Goal: Task Accomplishment & Management: Manage account settings

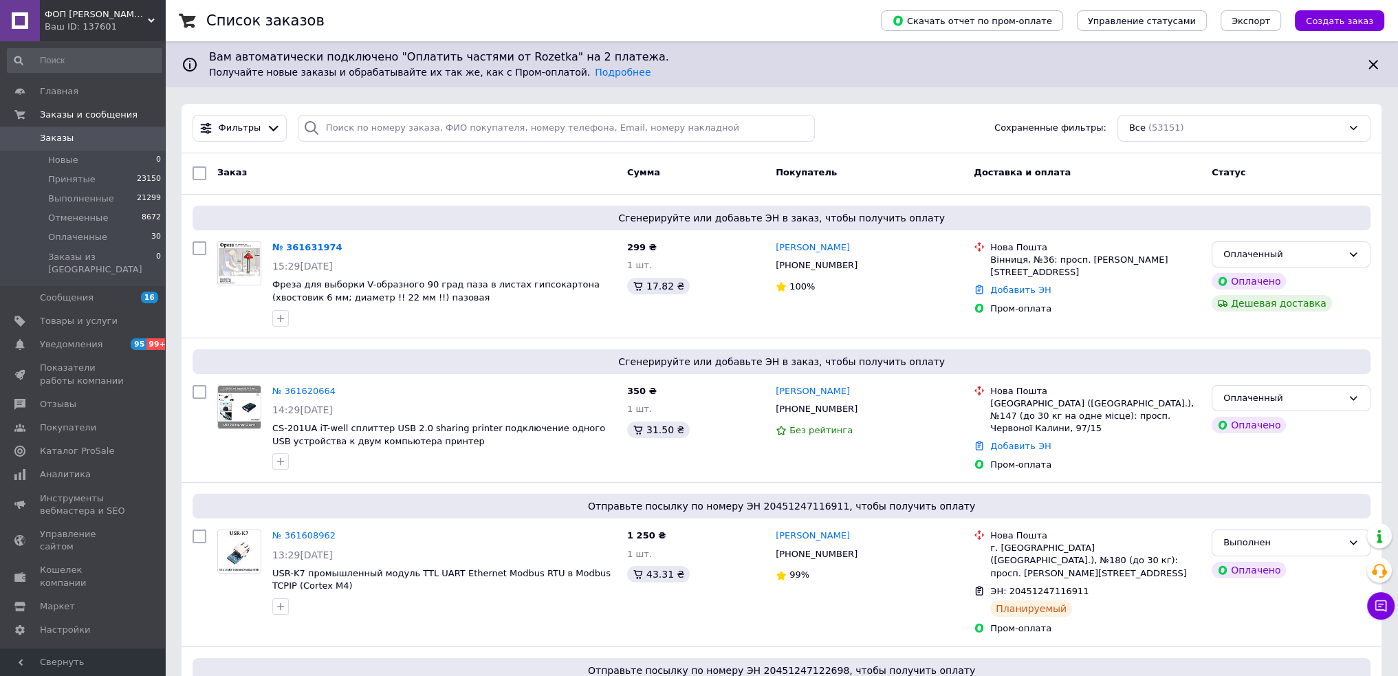
click at [308, 181] on div "Заказ" at bounding box center [417, 173] width 410 height 25
click at [386, 261] on div "15:29[DATE]" at bounding box center [444, 266] width 344 height 14
click at [412, 250] on div "№ 361631974" at bounding box center [444, 248] width 346 height 16
click at [313, 388] on link "№ 361620664" at bounding box center [303, 391] width 63 height 10
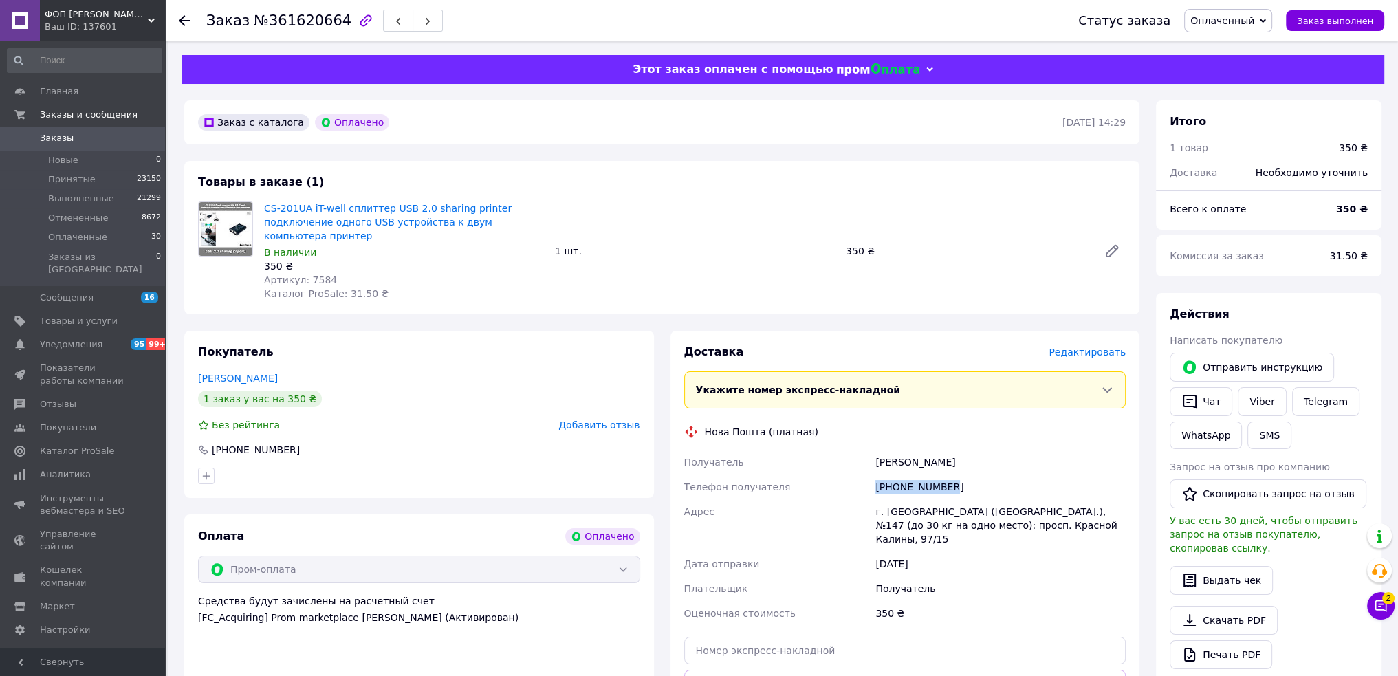
drag, startPoint x: 952, startPoint y: 475, endPoint x: 868, endPoint y: 478, distance: 84.6
click at [868, 478] on div "Получатель [PERSON_NAME] Телефон получателя [PHONE_NUMBER] Адрес г. [GEOGRAPHIC…" at bounding box center [905, 538] width 448 height 176
copy div "Телефон получателя [PHONE_NUMBER]"
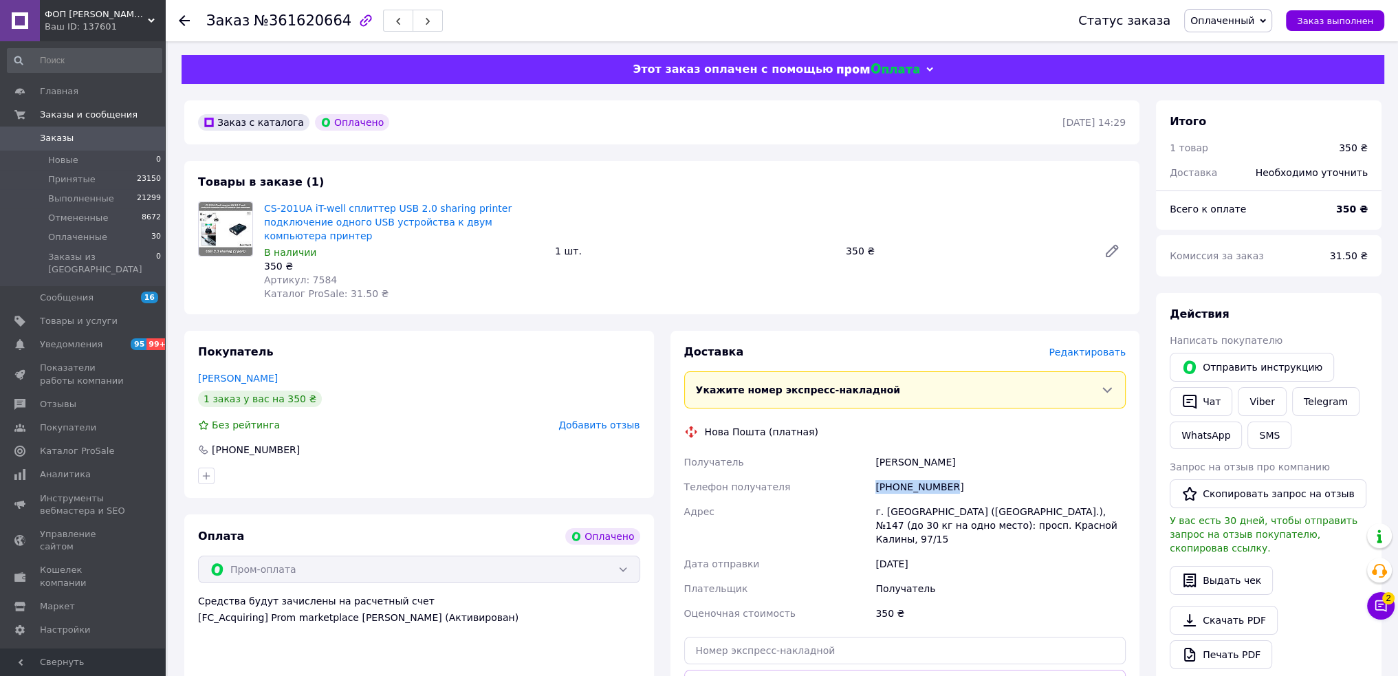
drag, startPoint x: 872, startPoint y: 455, endPoint x: 993, endPoint y: 450, distance: 121.8
click at [993, 450] on div "[PERSON_NAME]" at bounding box center [1000, 462] width 256 height 25
copy div "[PERSON_NAME]"
drag, startPoint x: 885, startPoint y: 500, endPoint x: 904, endPoint y: 499, distance: 18.6
click at [904, 499] on div "г. [GEOGRAPHIC_DATA] ([GEOGRAPHIC_DATA].), №147 (до 30 кг на одно место): просп…" at bounding box center [1000, 525] width 256 height 52
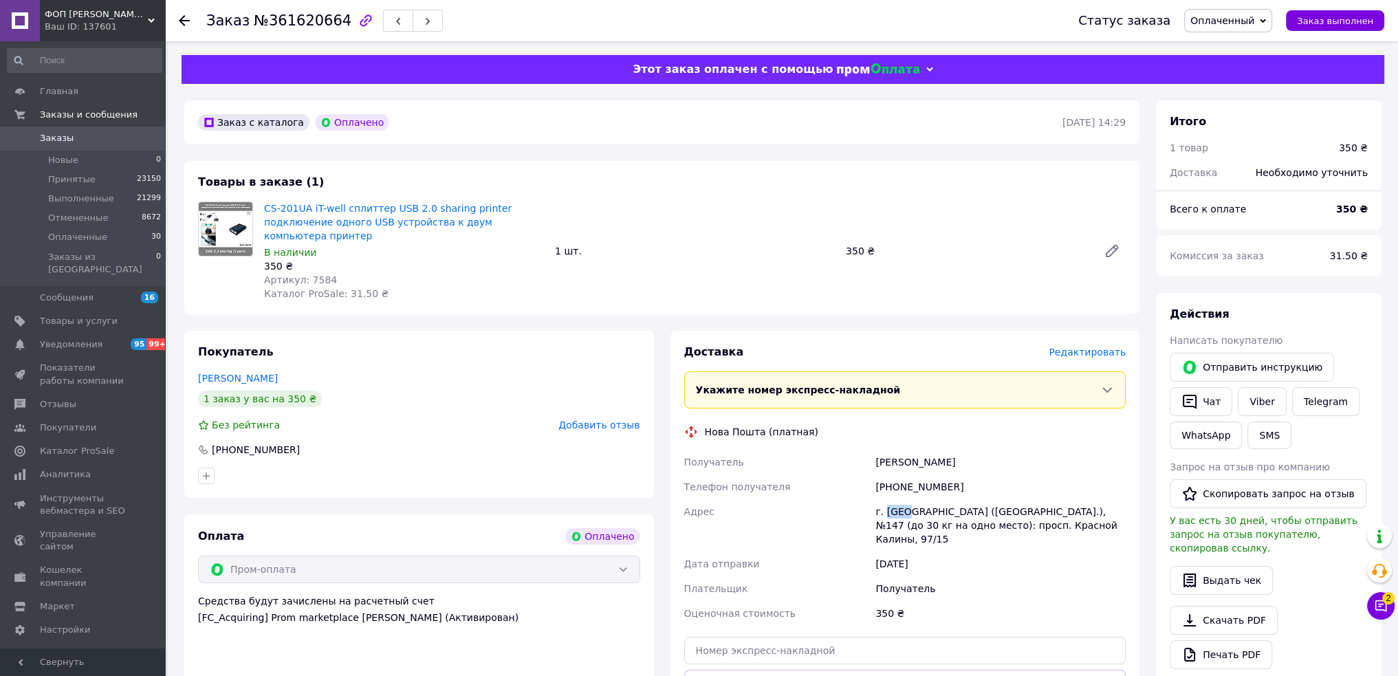
copy div "[GEOGRAPHIC_DATA]"
click at [843, 637] on input "text" at bounding box center [905, 650] width 442 height 27
paste input "20451247283030"
type input "20451247283030"
click at [839, 670] on button "Передать номер" at bounding box center [905, 683] width 442 height 27
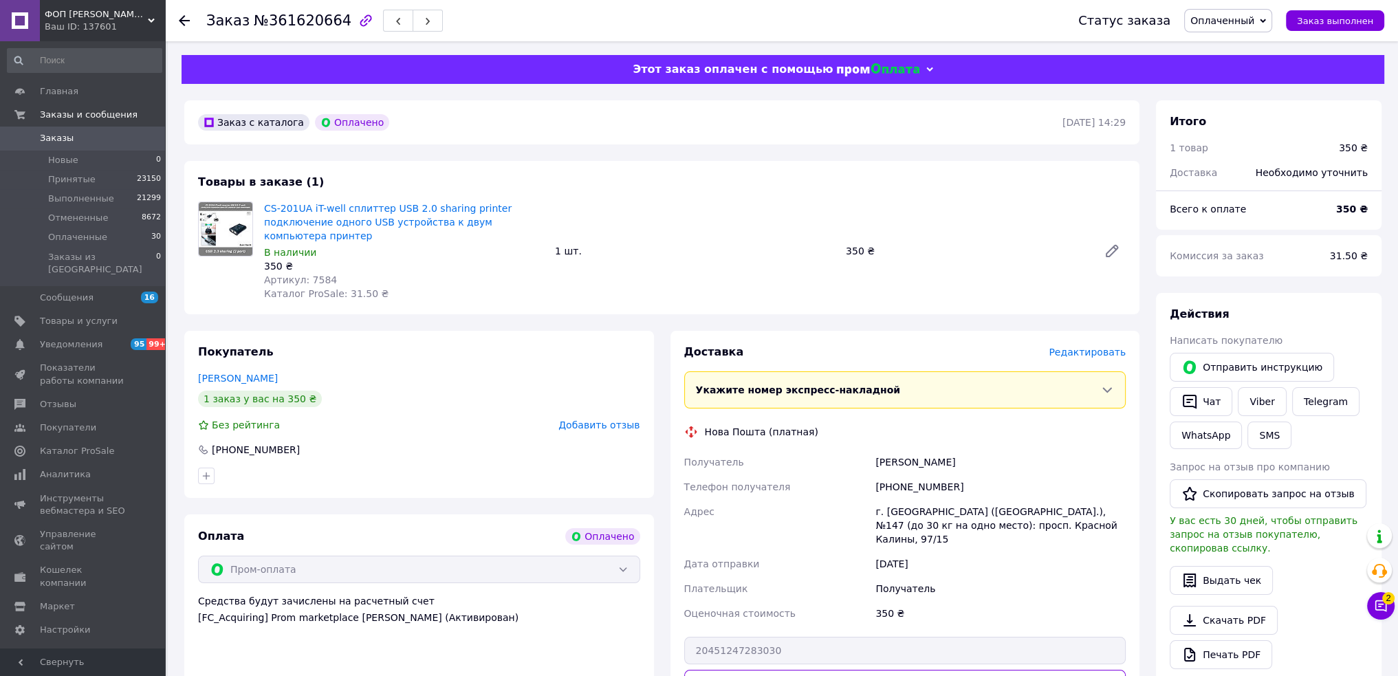
click at [599, 419] on span "Добавить отзыв" at bounding box center [598, 424] width 81 height 11
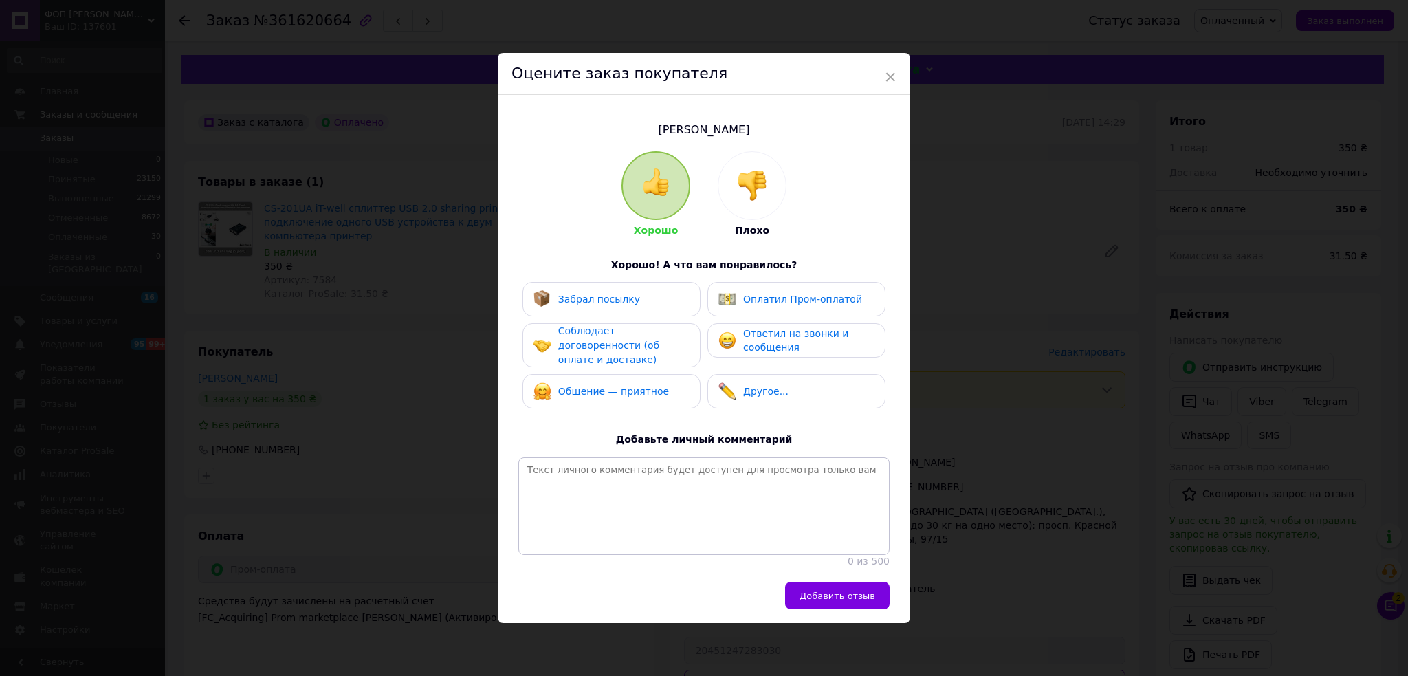
click at [768, 300] on span "Оплатил Пром-оплатой" at bounding box center [802, 299] width 119 height 11
click at [822, 605] on button "Добавить отзыв" at bounding box center [837, 595] width 104 height 27
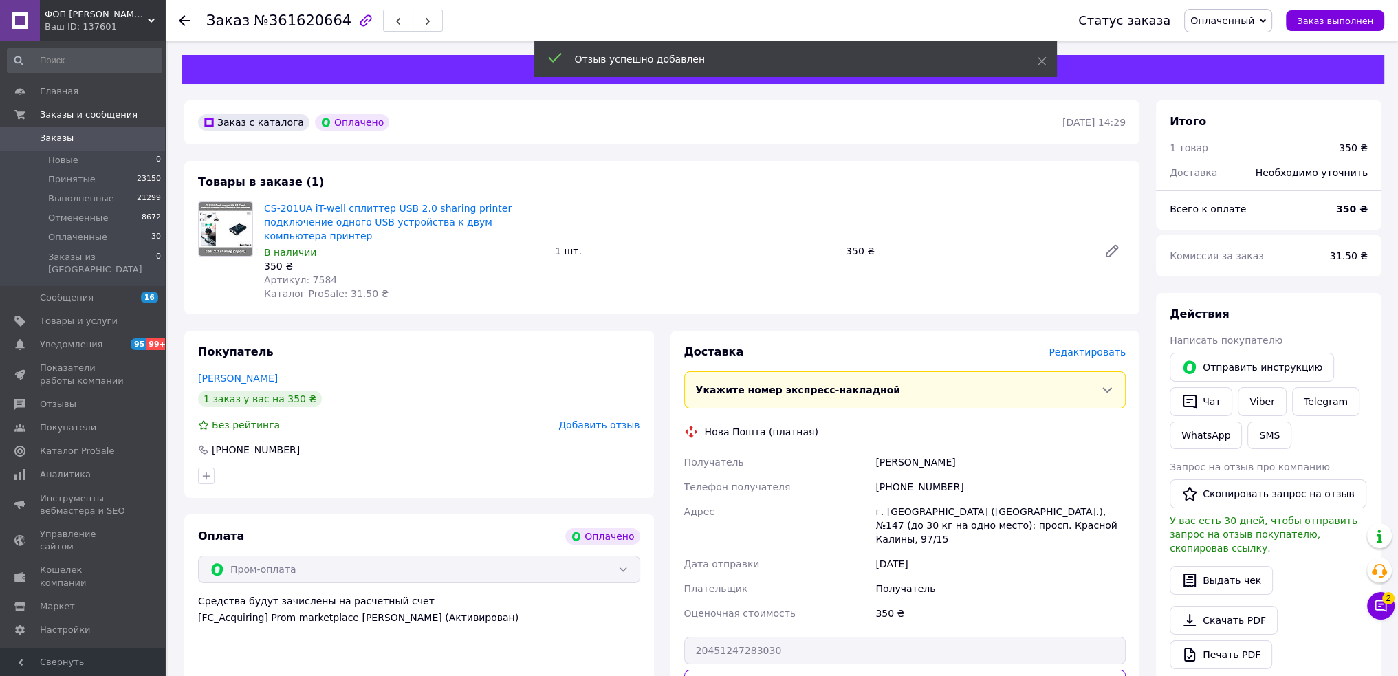
click at [1218, 16] on span "Оплаченный" at bounding box center [1222, 20] width 64 height 11
click at [1220, 67] on li "Выполнен" at bounding box center [1227, 68] width 87 height 21
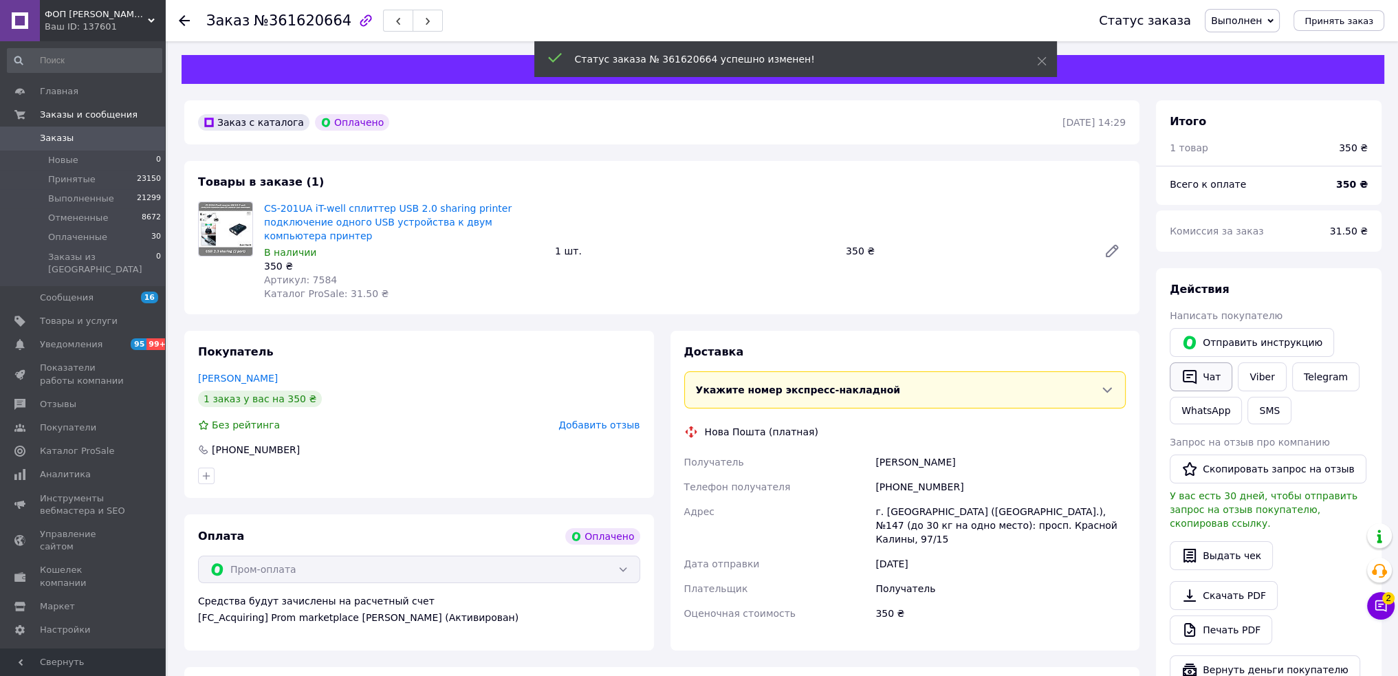
click at [1202, 373] on button "Чат" at bounding box center [1200, 376] width 63 height 29
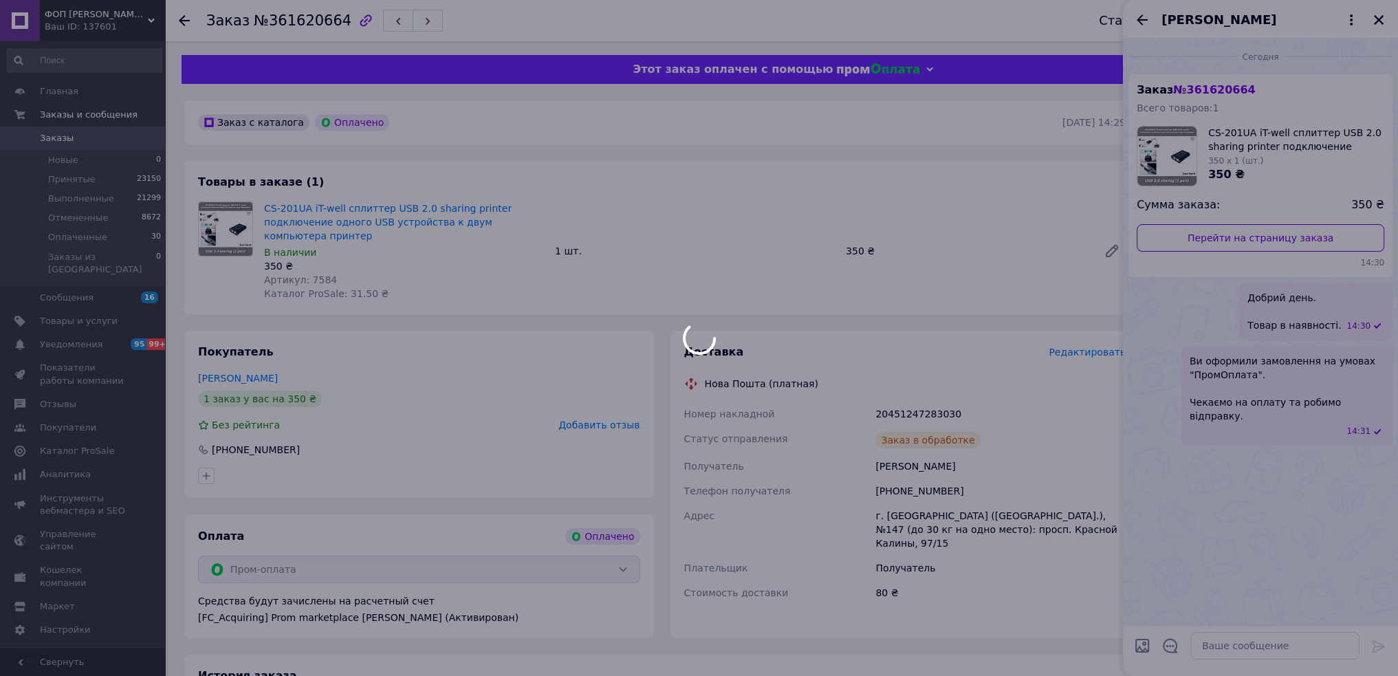
click at [1219, 656] on div at bounding box center [699, 338] width 1398 height 676
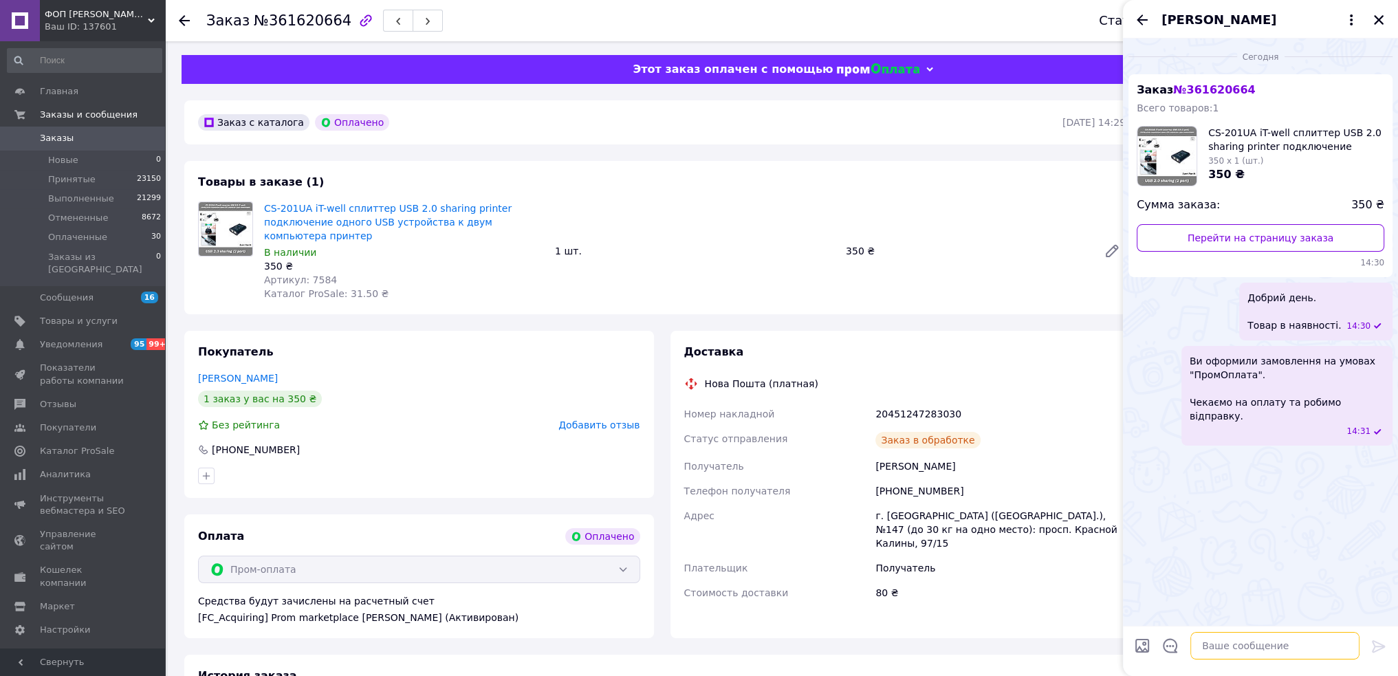
click at [1218, 646] on textarea at bounding box center [1274, 645] width 169 height 27
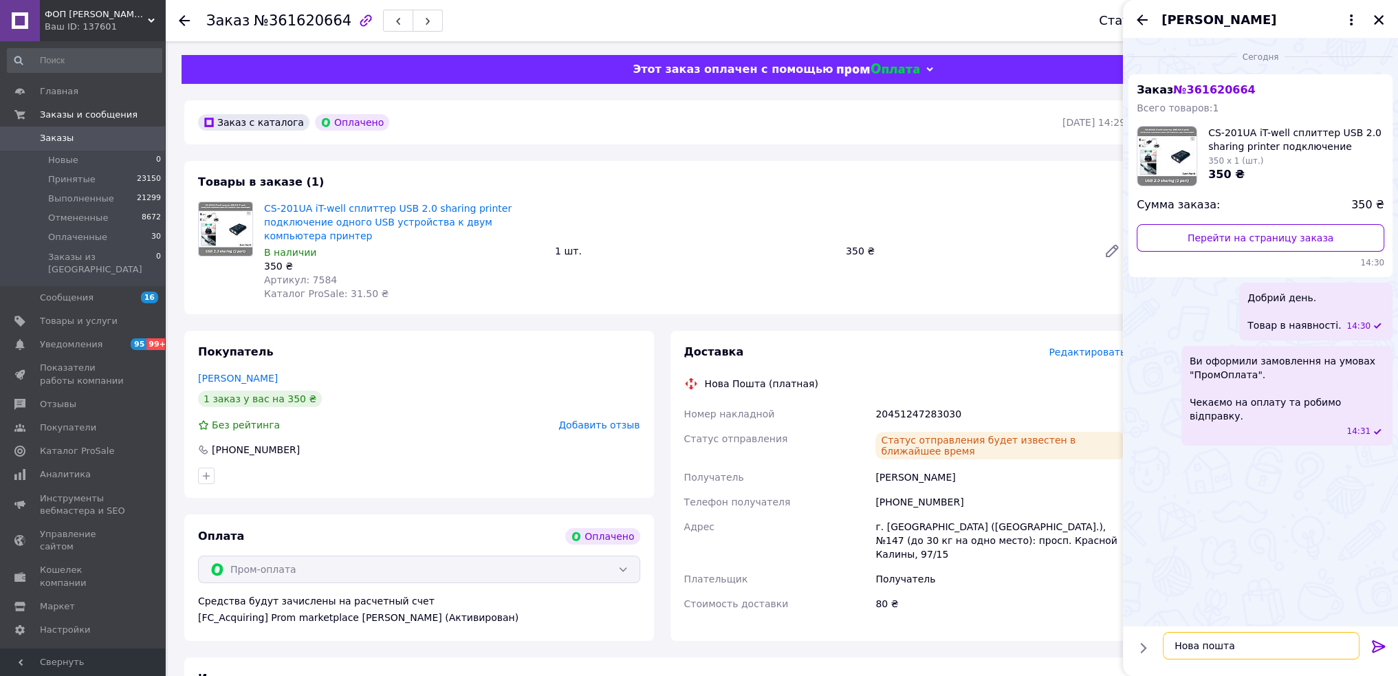
paste textarea "20451247283030"
type textarea "Нова пошта 20451247283030"
click at [1380, 644] on icon at bounding box center [1377, 646] width 13 height 12
click at [1380, 23] on icon "Закрыть" at bounding box center [1378, 20] width 12 height 12
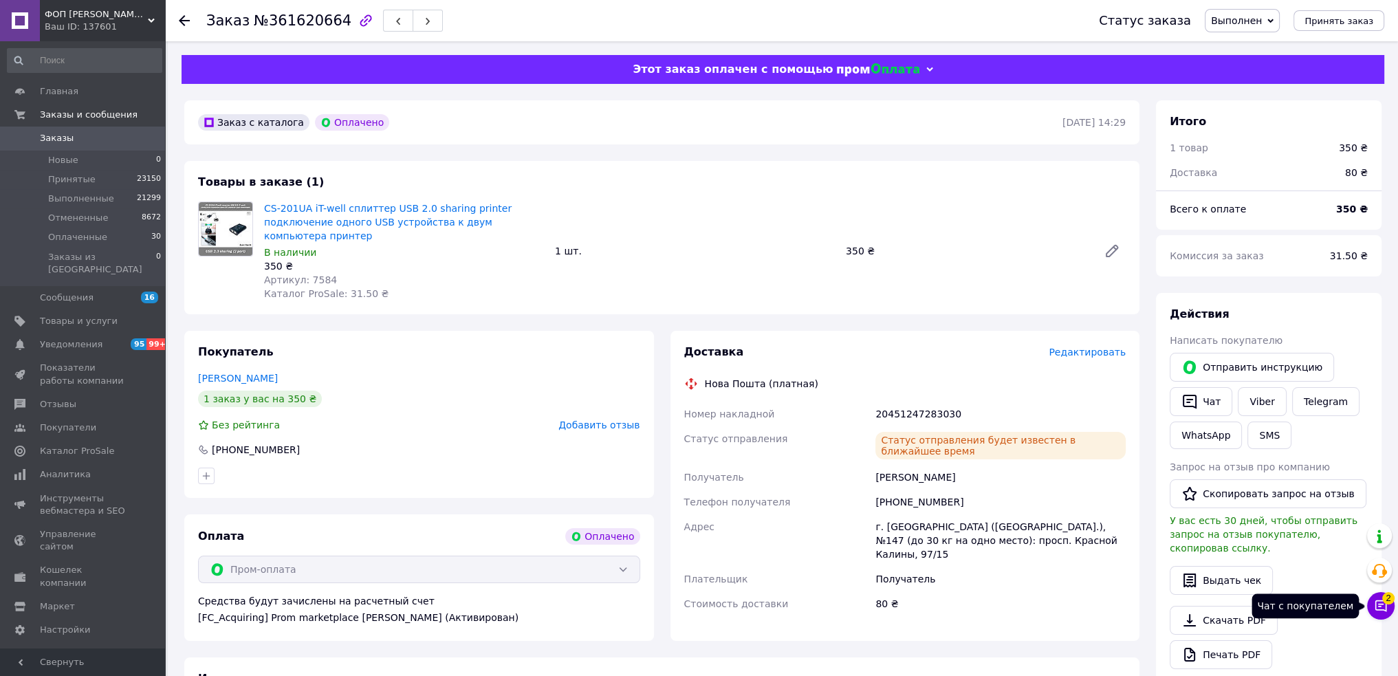
click at [1382, 606] on icon at bounding box center [1380, 606] width 14 height 14
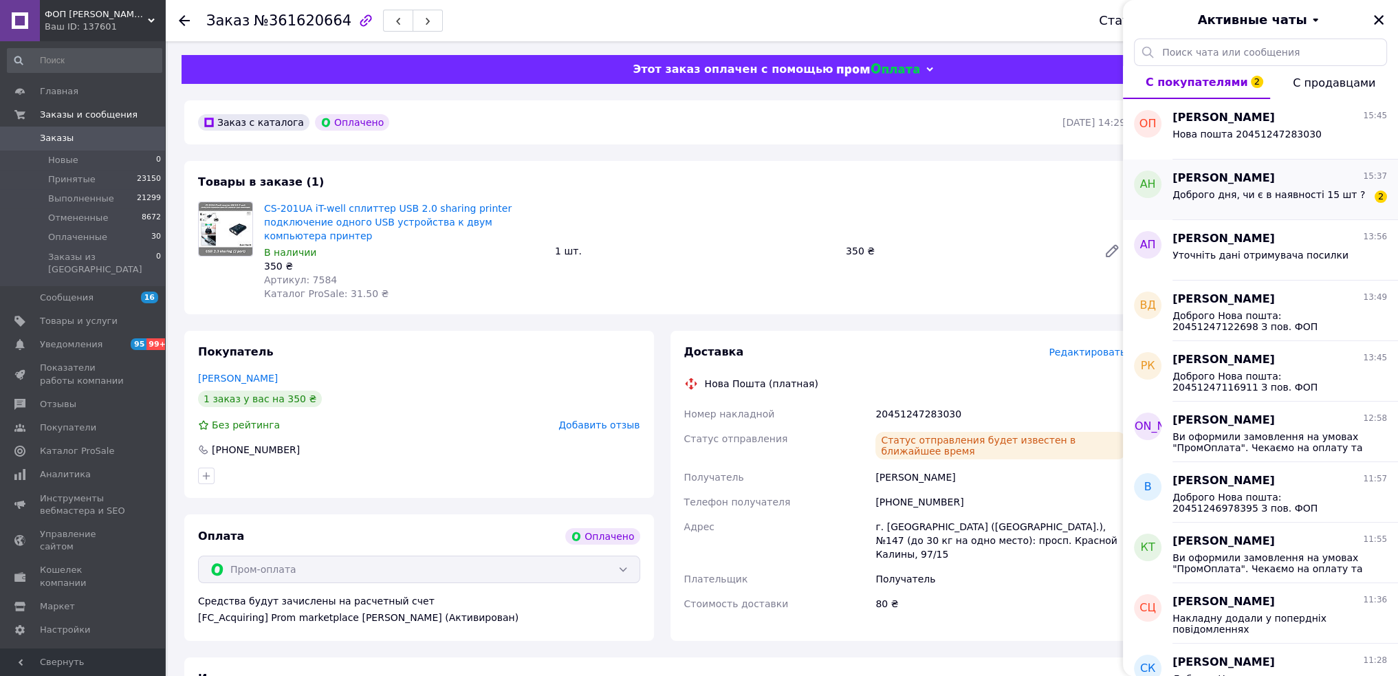
click at [1305, 199] on span "Доброго дня, чи є в наявності 15 шт ?" at bounding box center [1268, 194] width 192 height 11
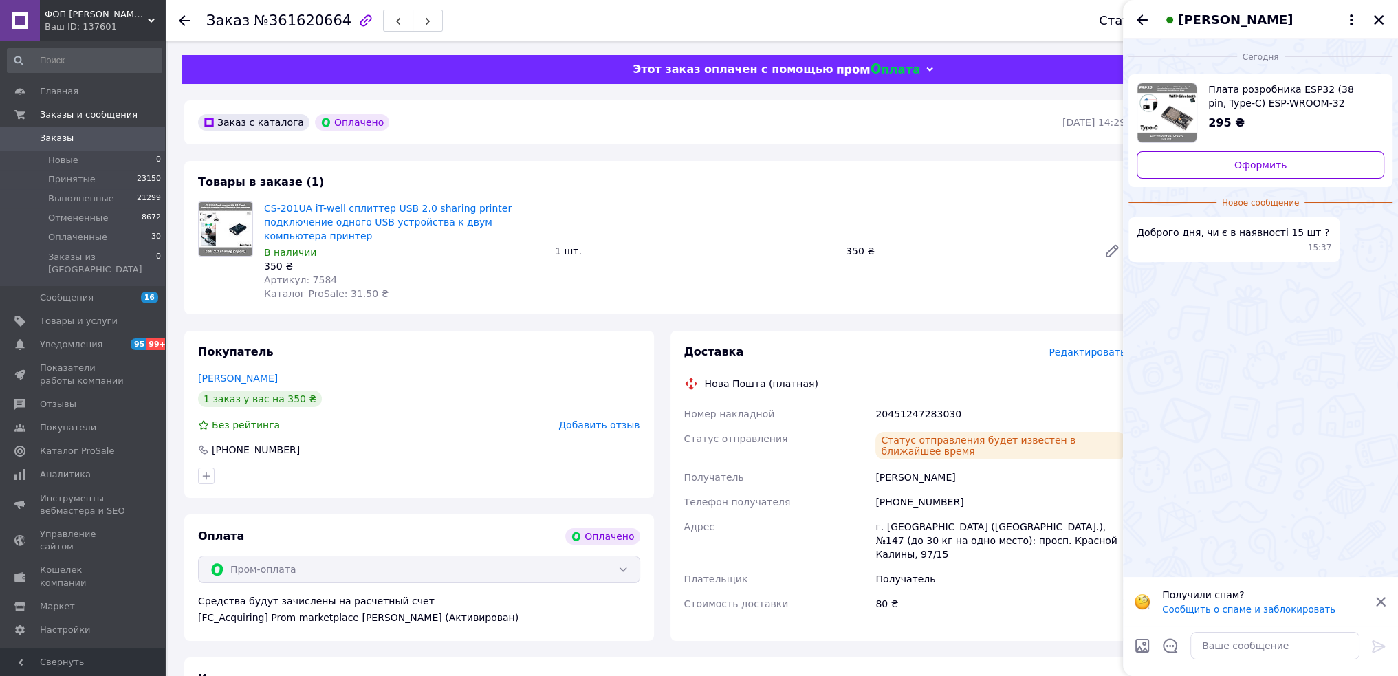
click at [1270, 91] on span "Плата розробника ESP32 (38 pin, Type-C) ESP-WROOM-32 cp2102 WiFi+Bluetooth мікр…" at bounding box center [1290, 95] width 165 height 27
click at [1380, 601] on icon at bounding box center [1381, 602] width 10 height 10
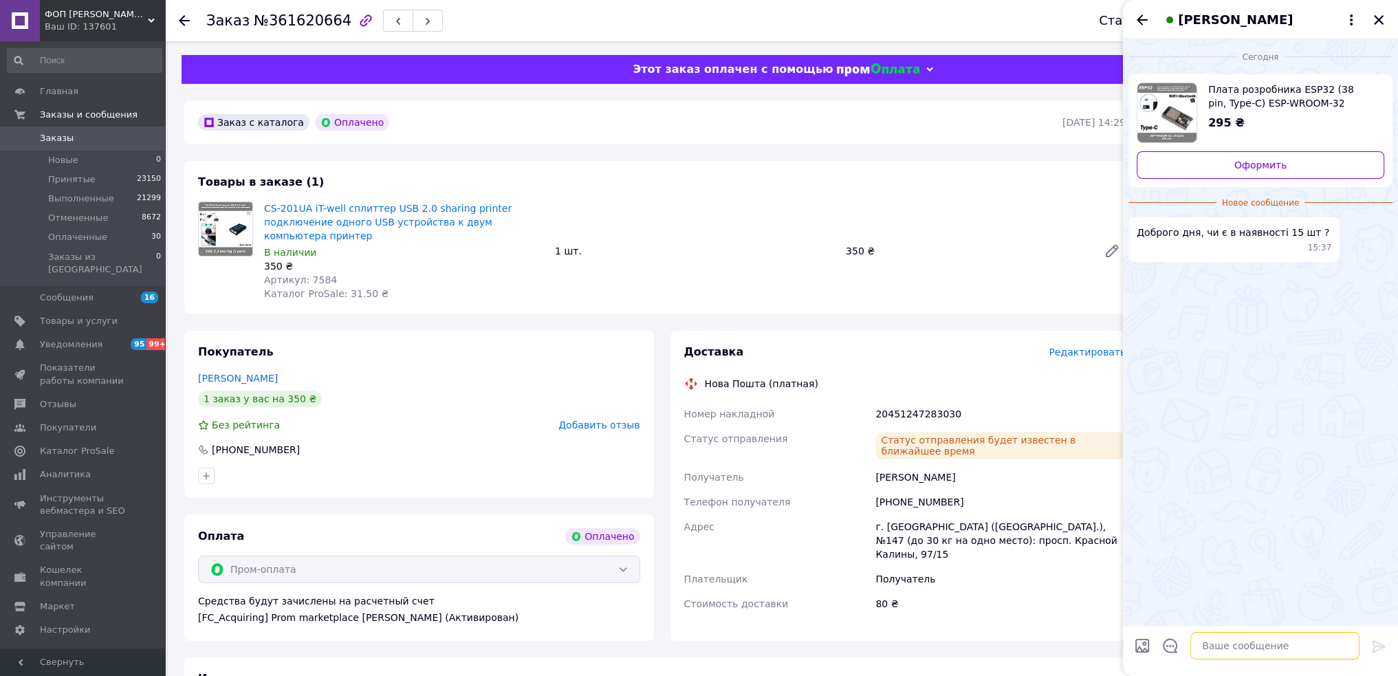
click at [1282, 649] on textarea at bounding box center [1274, 645] width 169 height 27
type textarea "Добрий день. [GEOGRAPHIC_DATA]"
click at [1377, 644] on icon at bounding box center [1378, 646] width 16 height 16
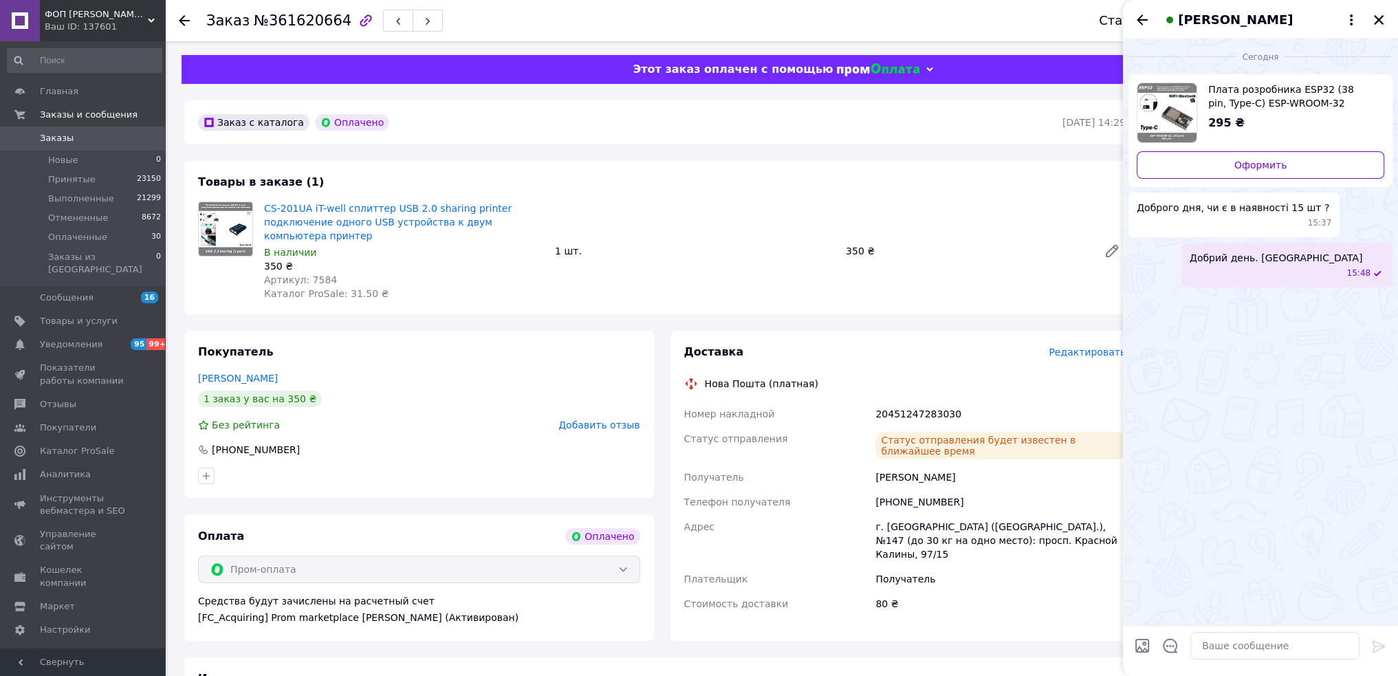
click at [1380, 17] on icon "Закрыть" at bounding box center [1378, 20] width 10 height 10
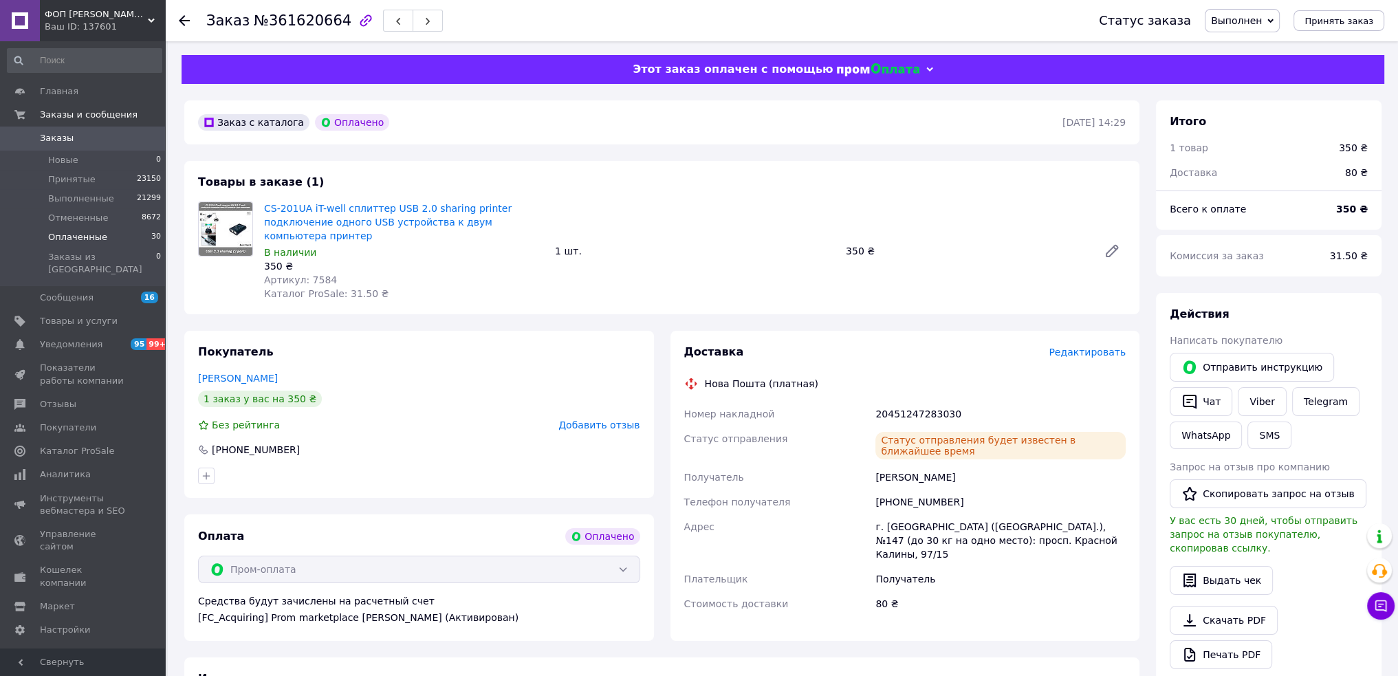
click at [151, 236] on span "30" at bounding box center [156, 237] width 10 height 12
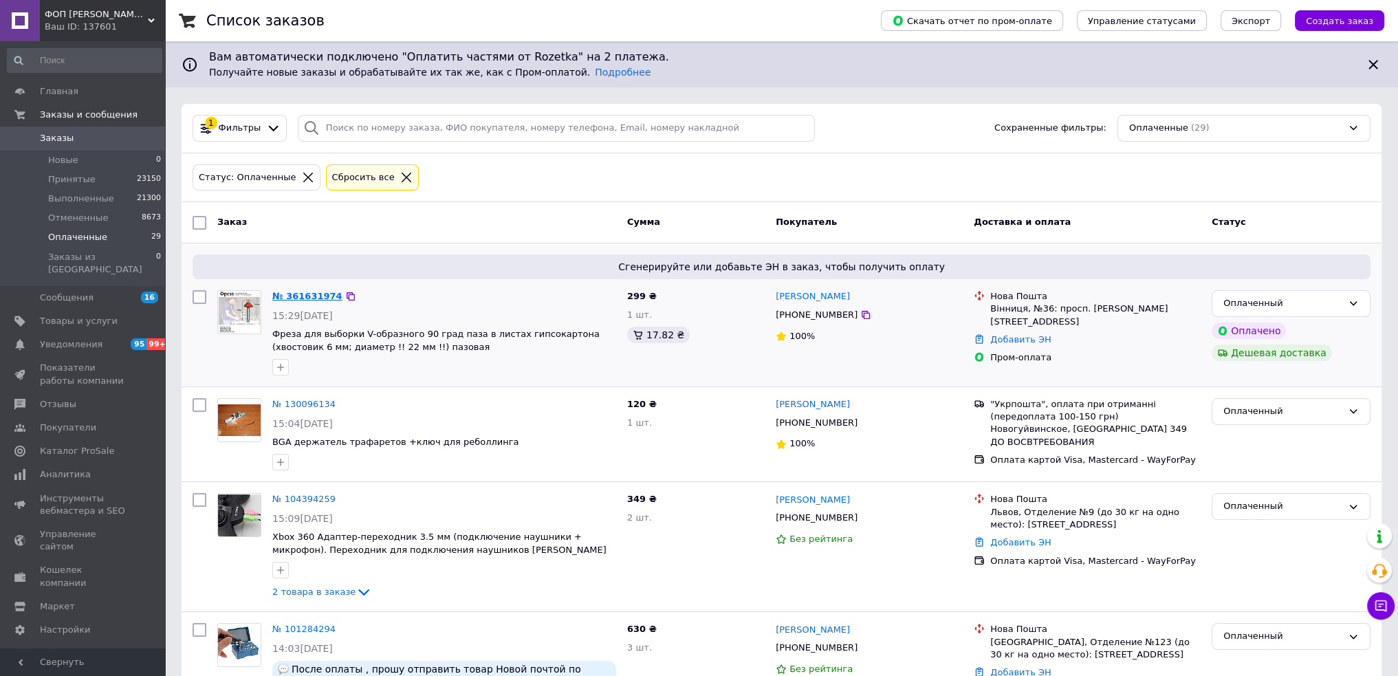
click at [300, 292] on link "№ 361631974" at bounding box center [307, 296] width 70 height 10
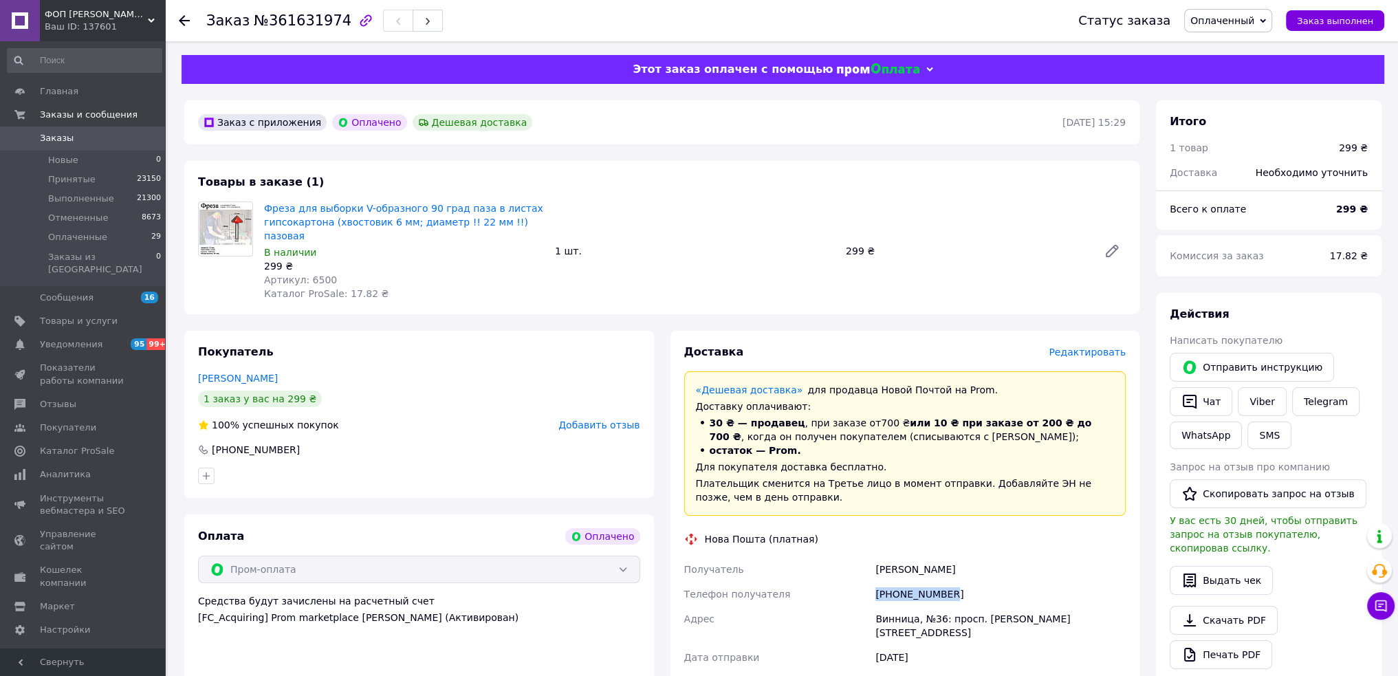
drag, startPoint x: 965, startPoint y: 579, endPoint x: 866, endPoint y: 571, distance: 99.3
click at [866, 571] on div "Получатель [PERSON_NAME] Телефон получателя [PHONE_NUMBER] [PERSON_NAME], №36: …" at bounding box center [905, 638] width 448 height 162
copy div "Телефон получателя [PHONE_NUMBER]"
drag, startPoint x: 865, startPoint y: 555, endPoint x: 1035, endPoint y: 545, distance: 170.8
click at [1035, 557] on div "Получатель [PERSON_NAME] Телефон получателя [PHONE_NUMBER] [PERSON_NAME], №36: …" at bounding box center [905, 638] width 448 height 162
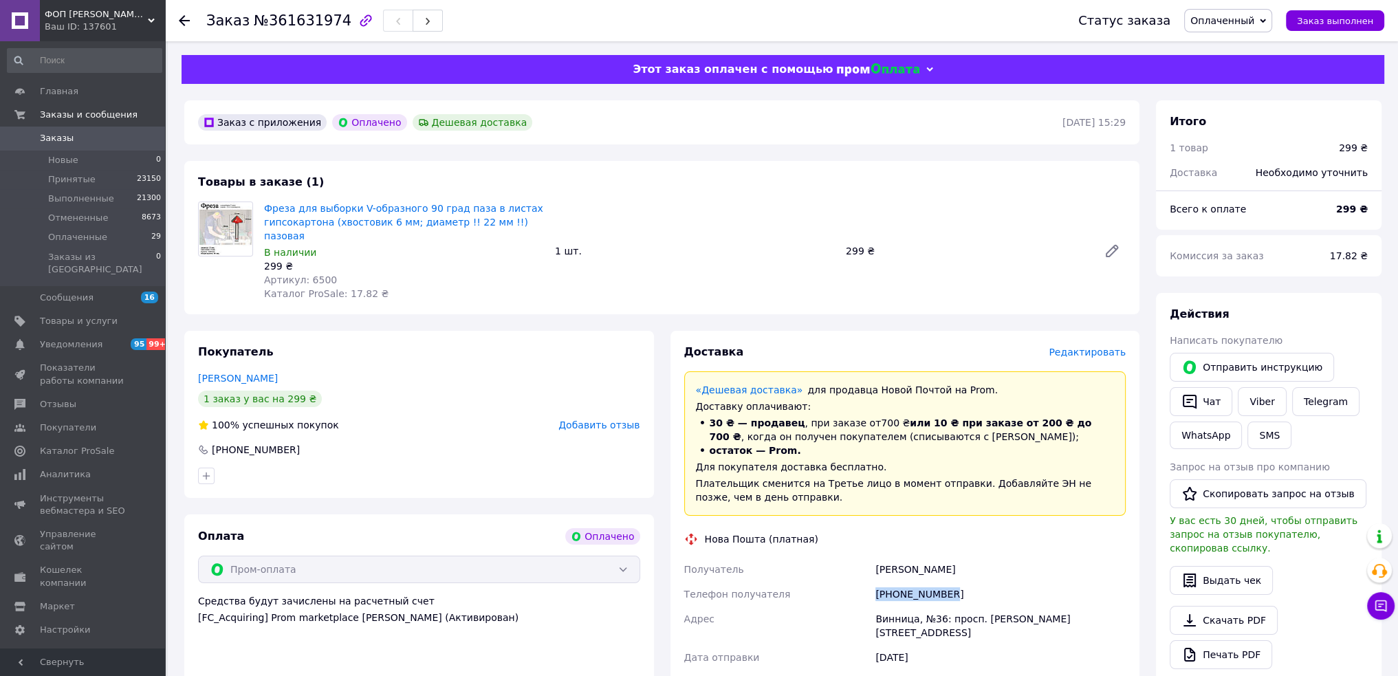
copy div "Получатель [PERSON_NAME]"
drag, startPoint x: 872, startPoint y: 605, endPoint x: 940, endPoint y: 607, distance: 67.4
click at [940, 607] on div "Получатель [PERSON_NAME] Телефон получателя [PHONE_NUMBER] [PERSON_NAME], №36: …" at bounding box center [905, 638] width 448 height 162
copy div "[PERSON_NAME], №36"
drag, startPoint x: 195, startPoint y: 27, endPoint x: 330, endPoint y: 18, distance: 135.0
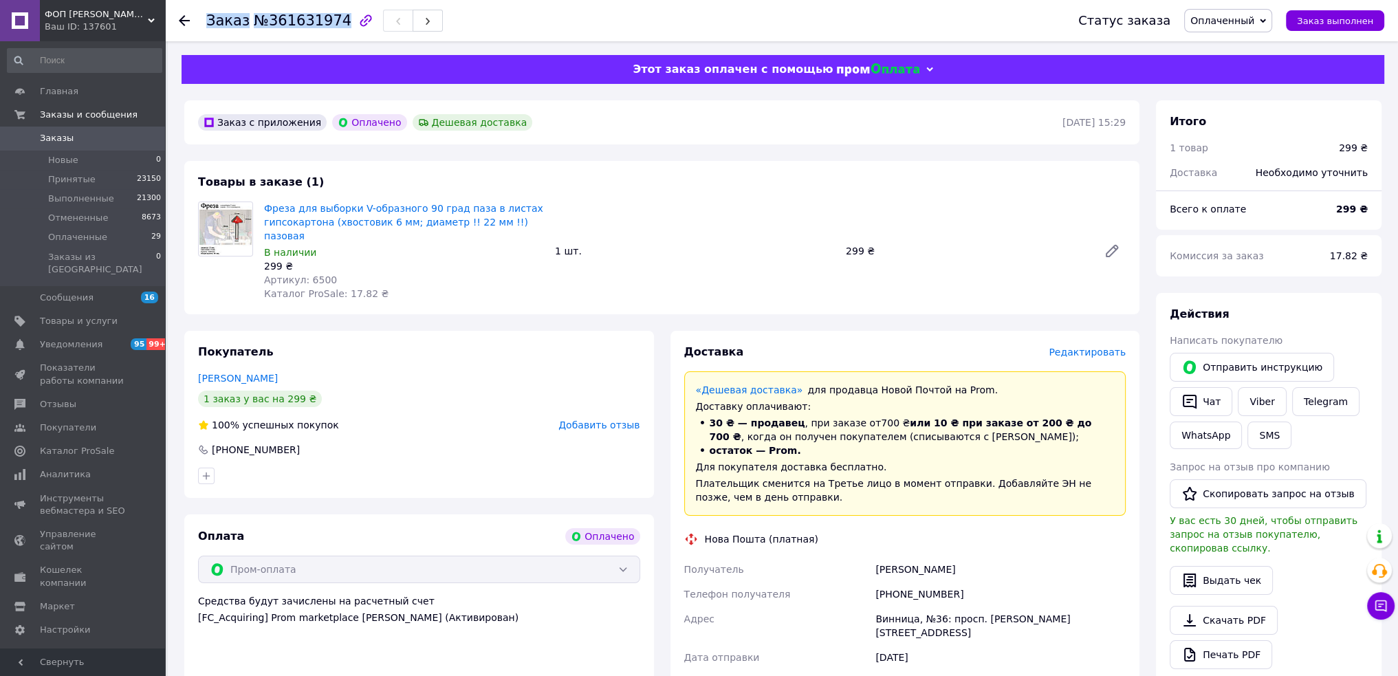
click at [330, 18] on div "Заказ №361631974 Статус заказа Оплаченный Принят Выполнен Отменен Заказ выполнен" at bounding box center [781, 20] width 1205 height 41
copy h1 "Заказ №361631974"
drag, startPoint x: 961, startPoint y: 582, endPoint x: 852, endPoint y: 584, distance: 109.3
click at [852, 584] on div "Получатель [PERSON_NAME] Телефон получателя [PHONE_NUMBER] [PERSON_NAME], №36: …" at bounding box center [905, 638] width 448 height 162
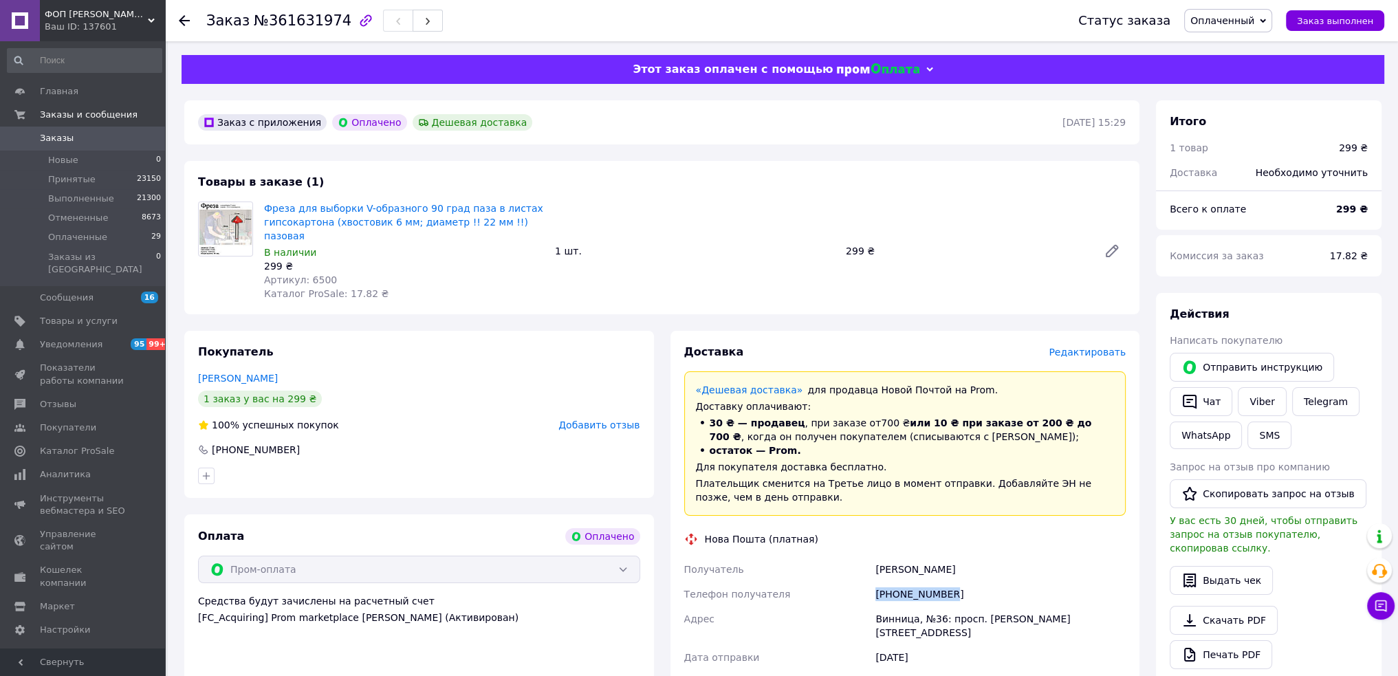
drag, startPoint x: 877, startPoint y: 556, endPoint x: 1004, endPoint y: 562, distance: 127.3
click at [1004, 562] on div "[PERSON_NAME]" at bounding box center [1000, 569] width 256 height 25
drag, startPoint x: 872, startPoint y: 606, endPoint x: 913, endPoint y: 605, distance: 41.3
click at [913, 606] on div "Винница, №36: просп. [PERSON_NAME][STREET_ADDRESS]" at bounding box center [1000, 625] width 256 height 38
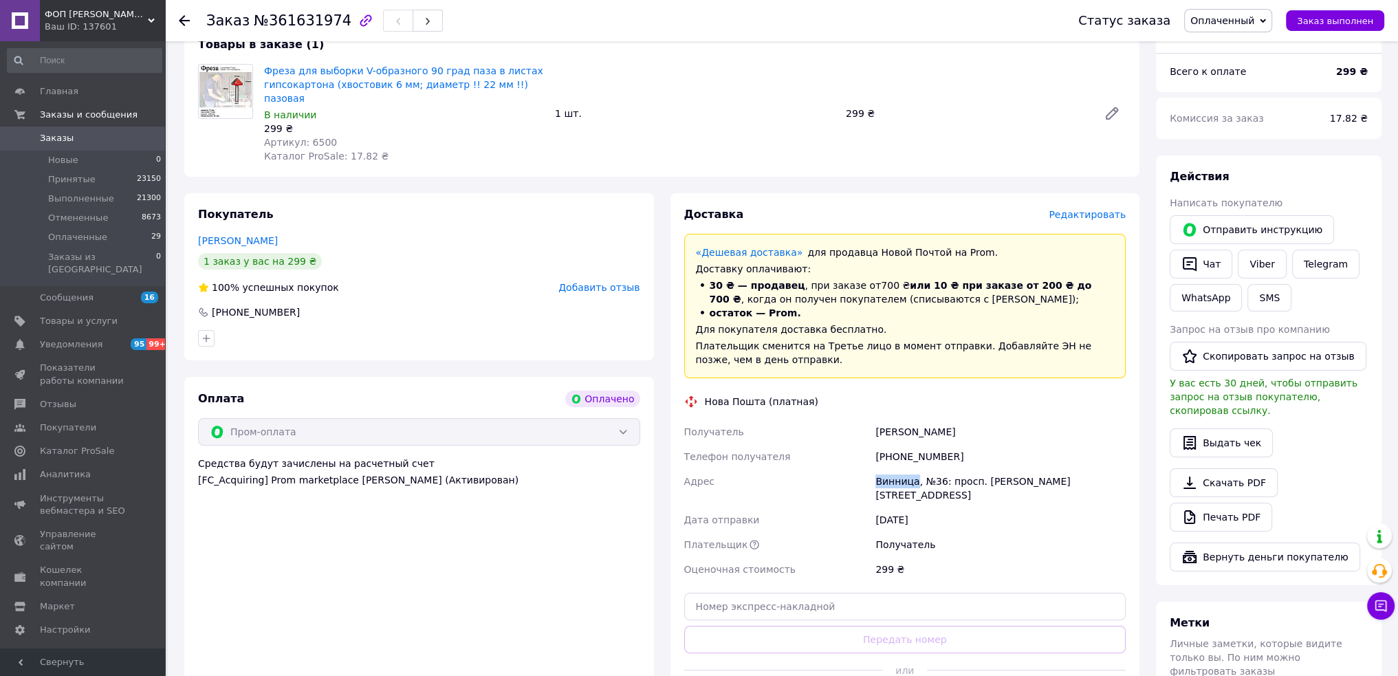
scroll to position [206, 0]
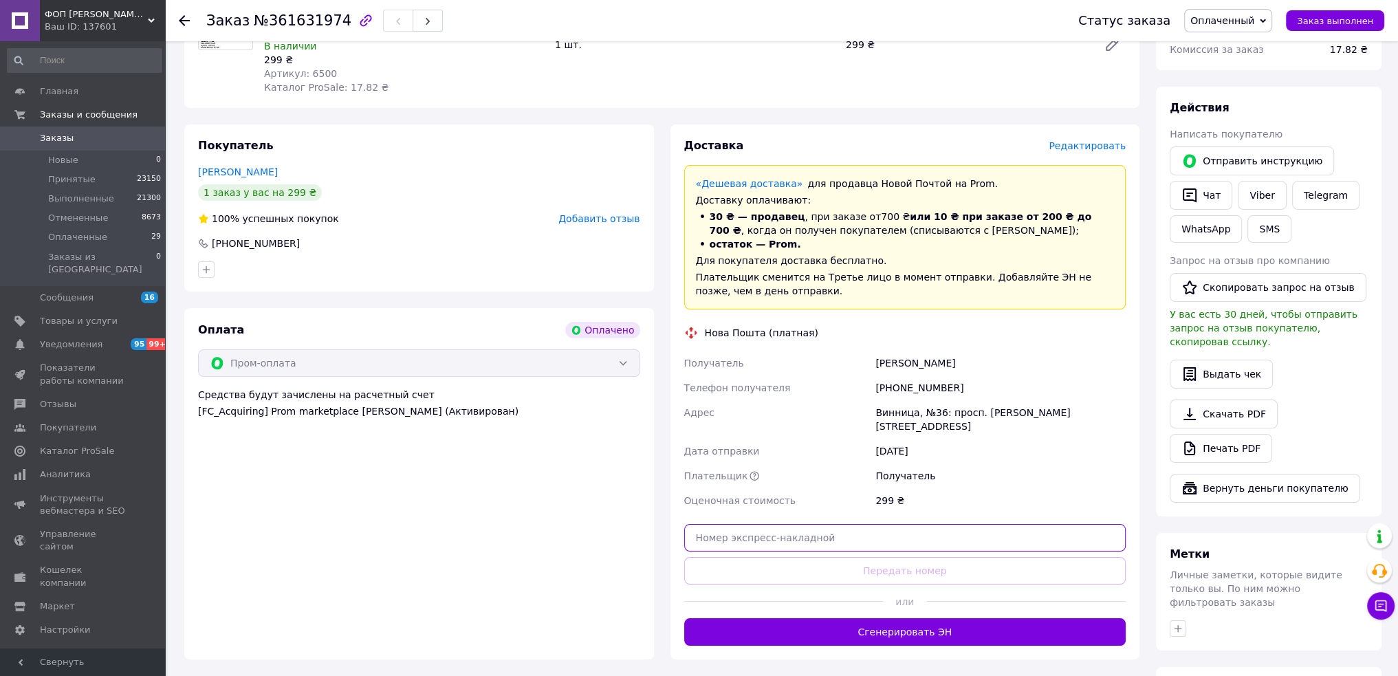
click at [836, 524] on input "text" at bounding box center [905, 537] width 442 height 27
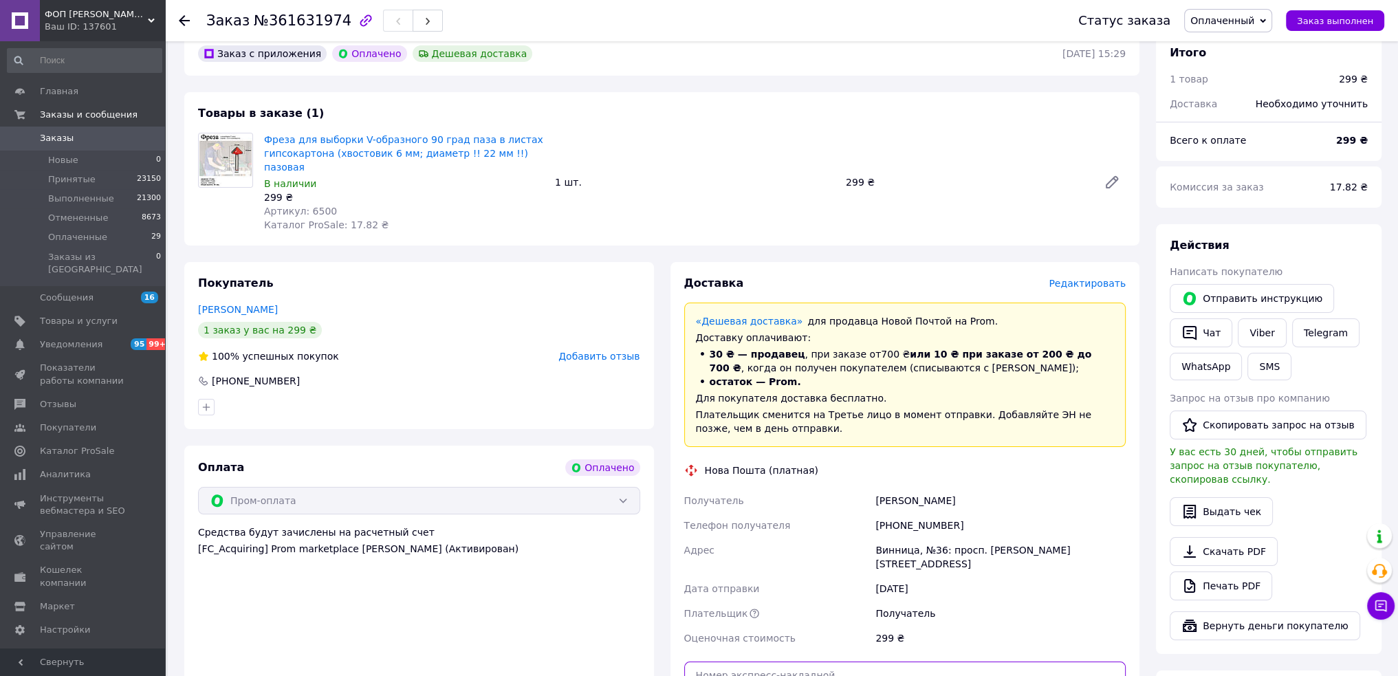
scroll to position [137, 0]
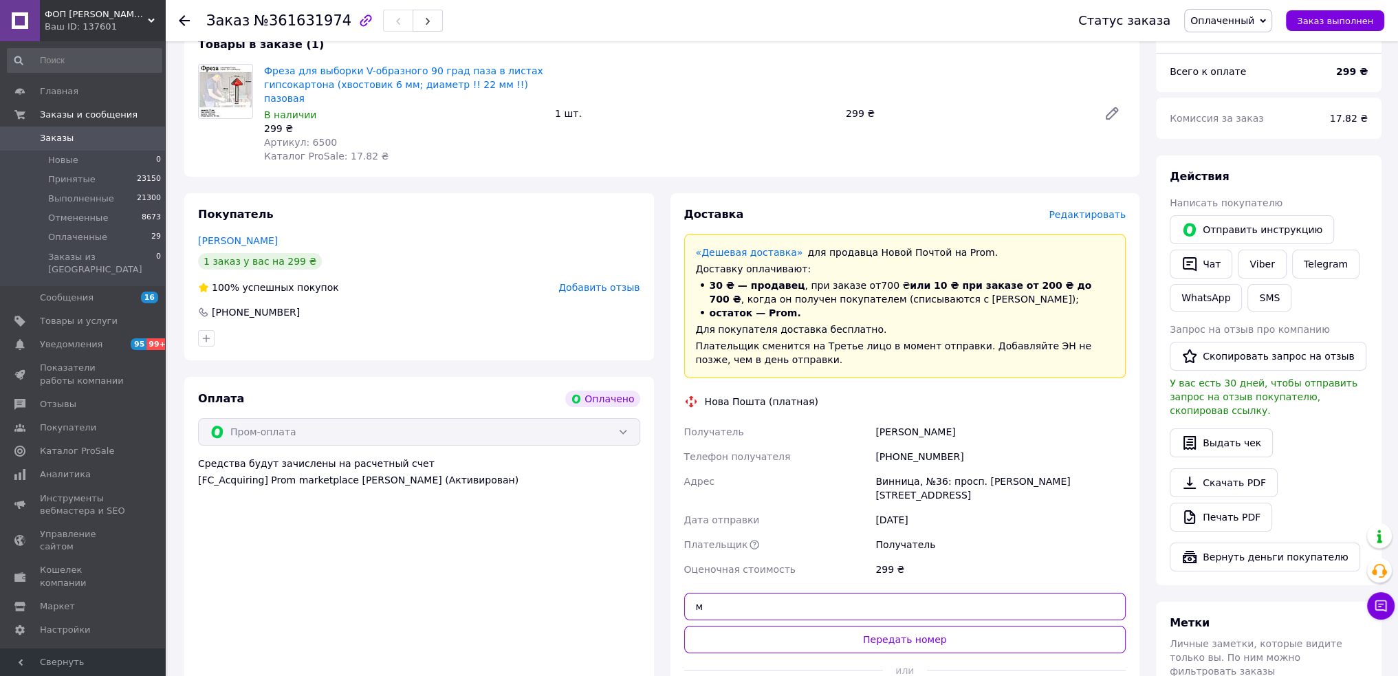
drag, startPoint x: 715, startPoint y: 580, endPoint x: 687, endPoint y: 579, distance: 28.2
click at [687, 593] on input "м" at bounding box center [905, 606] width 442 height 27
paste input "20451247291918"
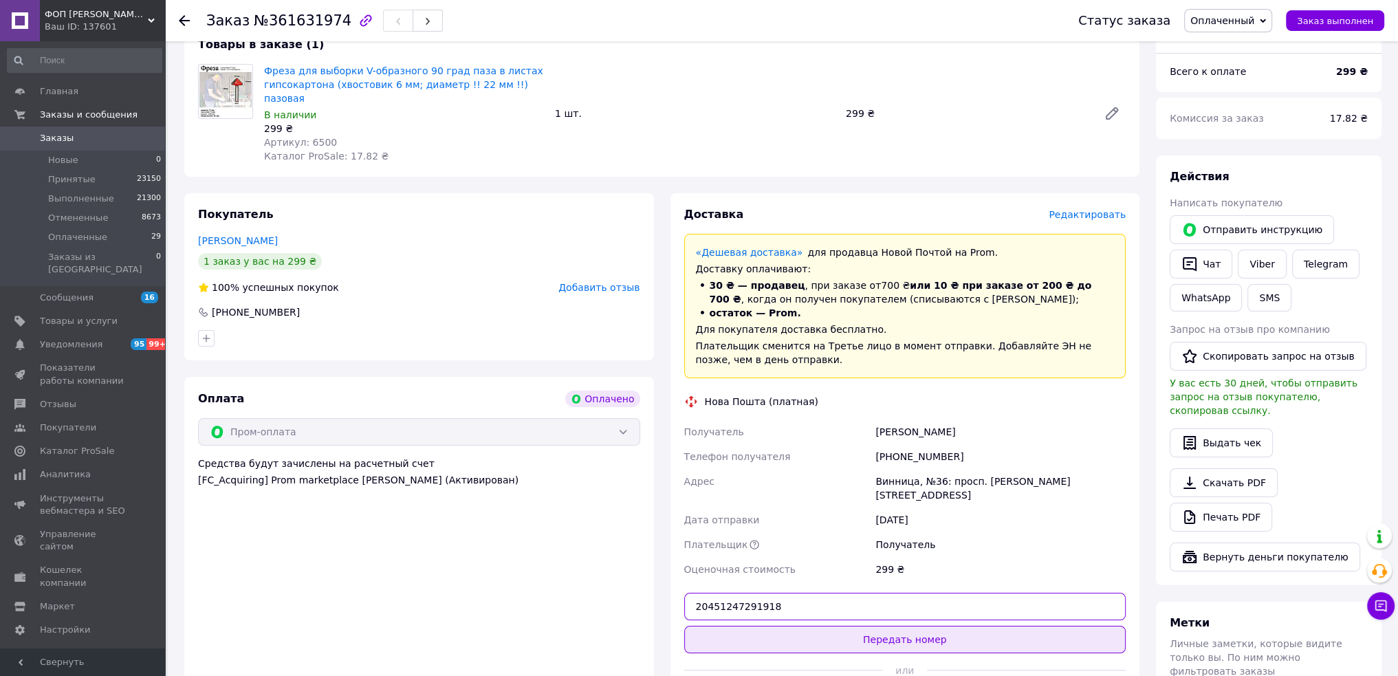
type input "20451247291918"
click at [899, 626] on button "Передать номер" at bounding box center [905, 639] width 442 height 27
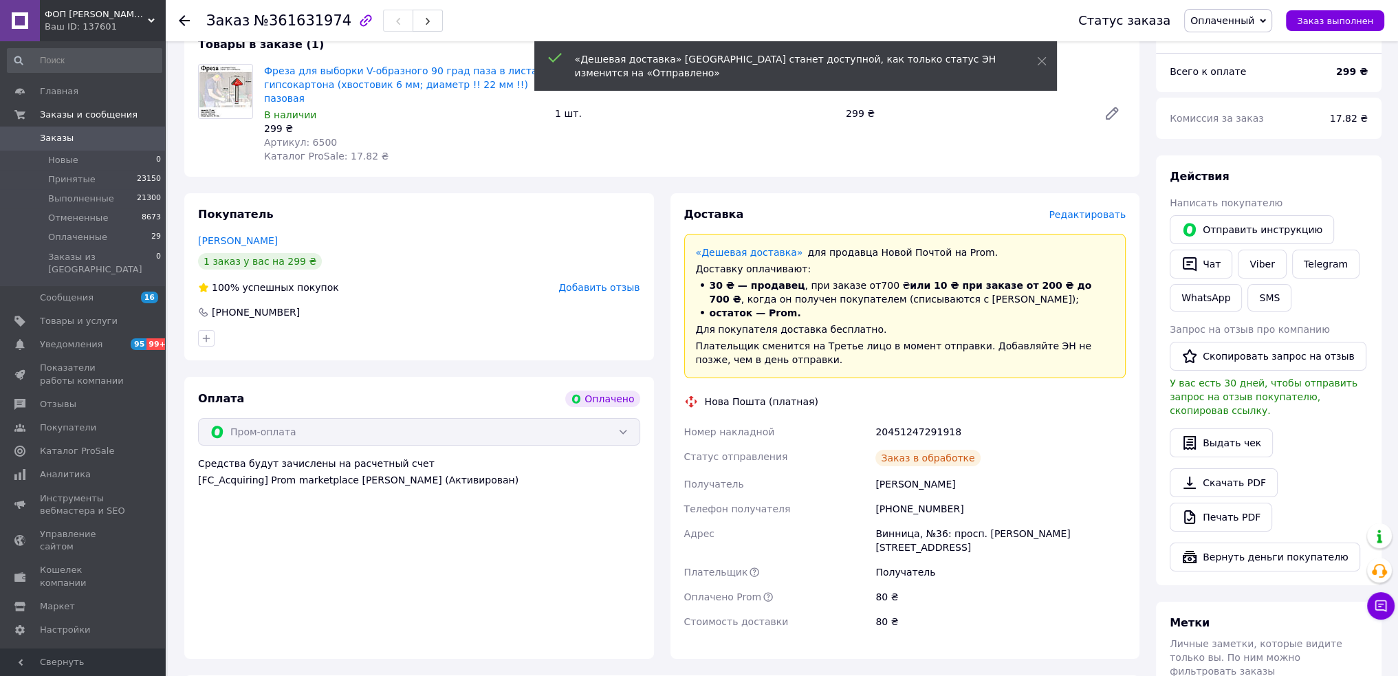
click at [619, 282] on span "Добавить отзыв" at bounding box center [598, 287] width 81 height 11
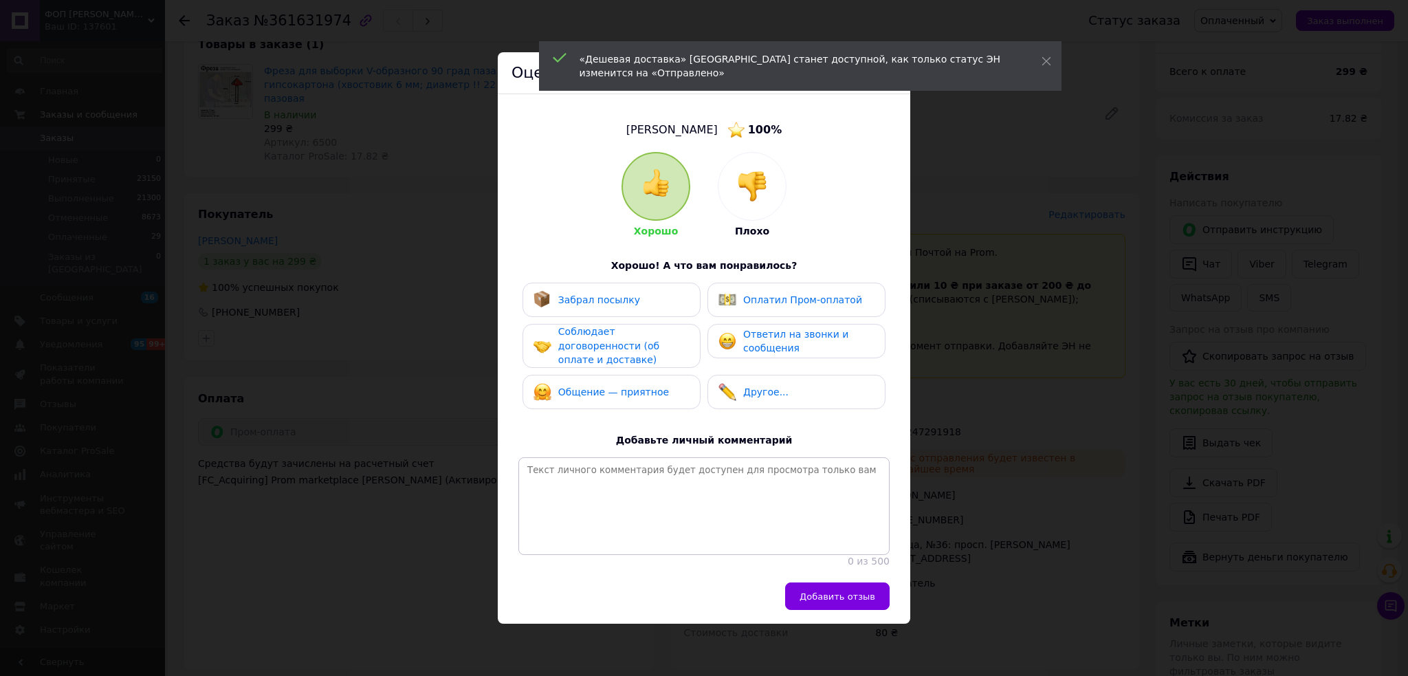
click at [756, 295] on span "Оплатил Пром-оплатой" at bounding box center [802, 299] width 119 height 11
click at [843, 597] on span "Добавить отзыв" at bounding box center [837, 596] width 76 height 10
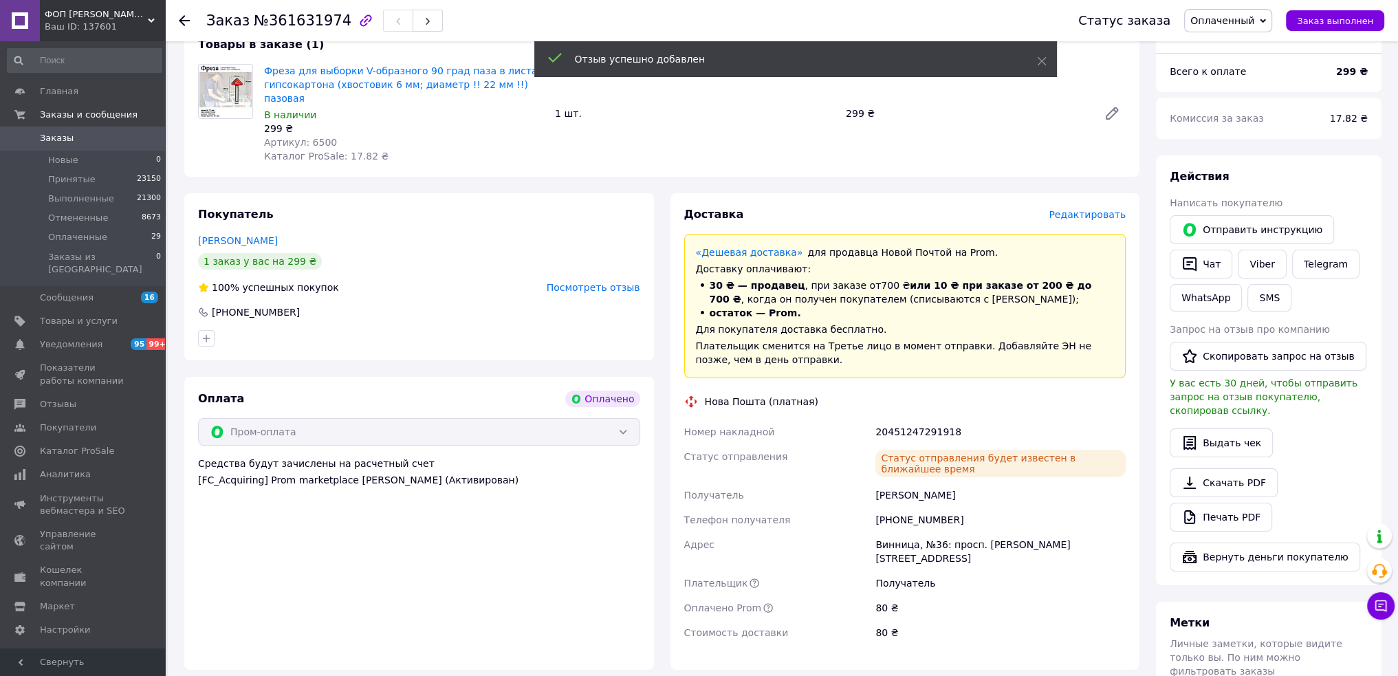
click at [1243, 16] on span "Оплаченный" at bounding box center [1222, 20] width 64 height 11
click at [1226, 67] on li "Выполнен" at bounding box center [1227, 68] width 87 height 21
click at [1191, 267] on icon "button" at bounding box center [1189, 264] width 16 height 16
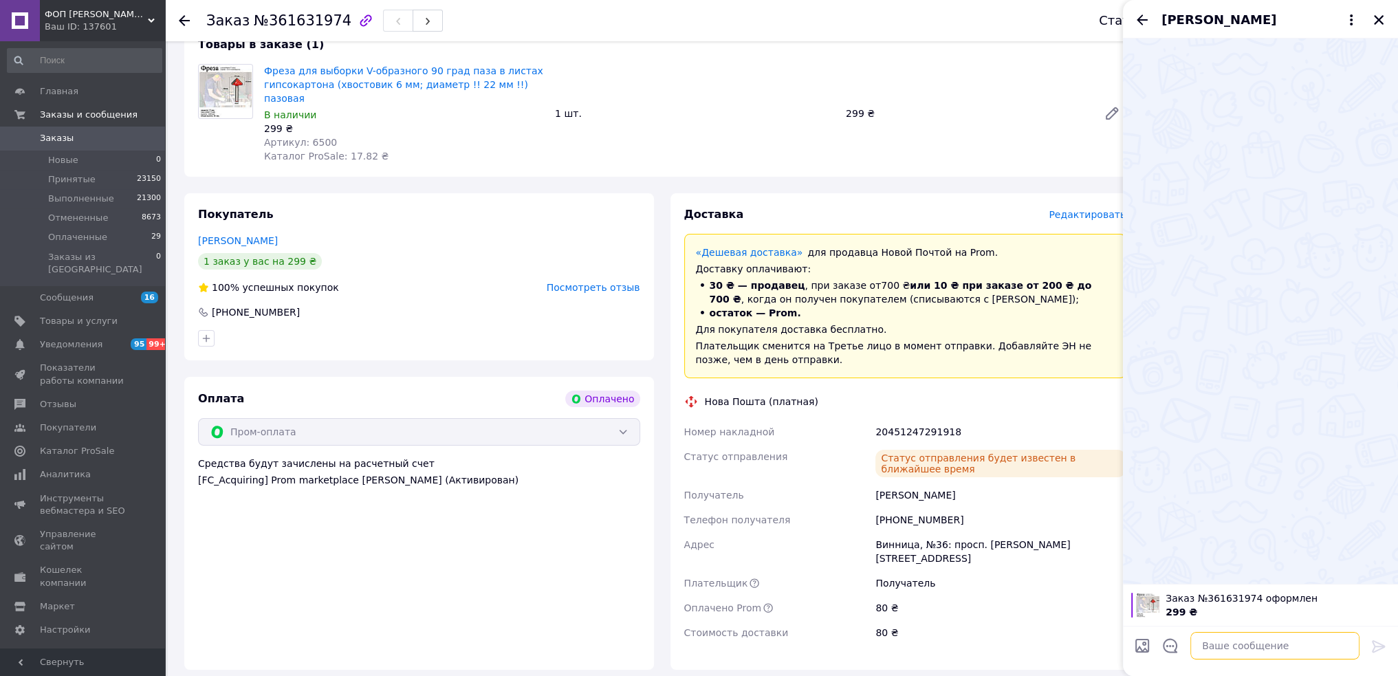
click at [1213, 651] on textarea at bounding box center [1274, 645] width 169 height 27
paste textarea "20451247291918"
type textarea "Нова пошта 20451247291918"
click at [1376, 648] on icon at bounding box center [1378, 646] width 16 height 16
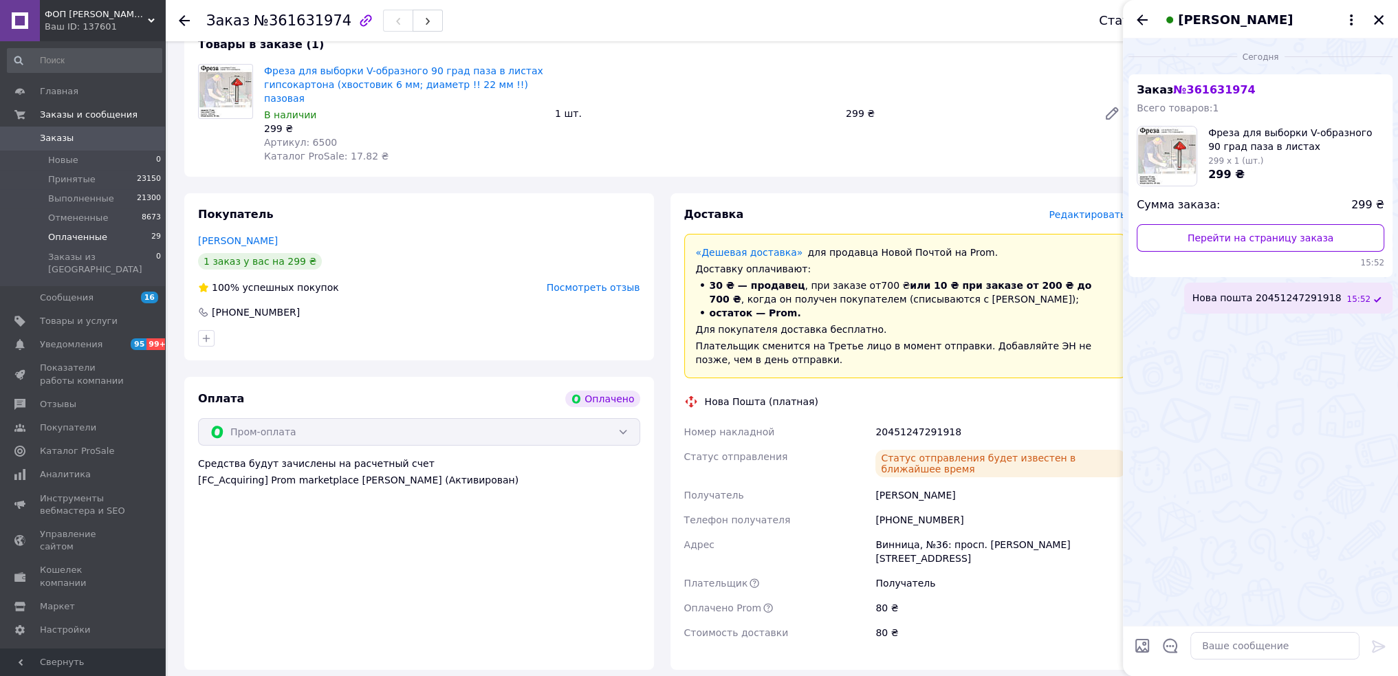
click at [147, 235] on li "Оплаченные 29" at bounding box center [84, 237] width 169 height 19
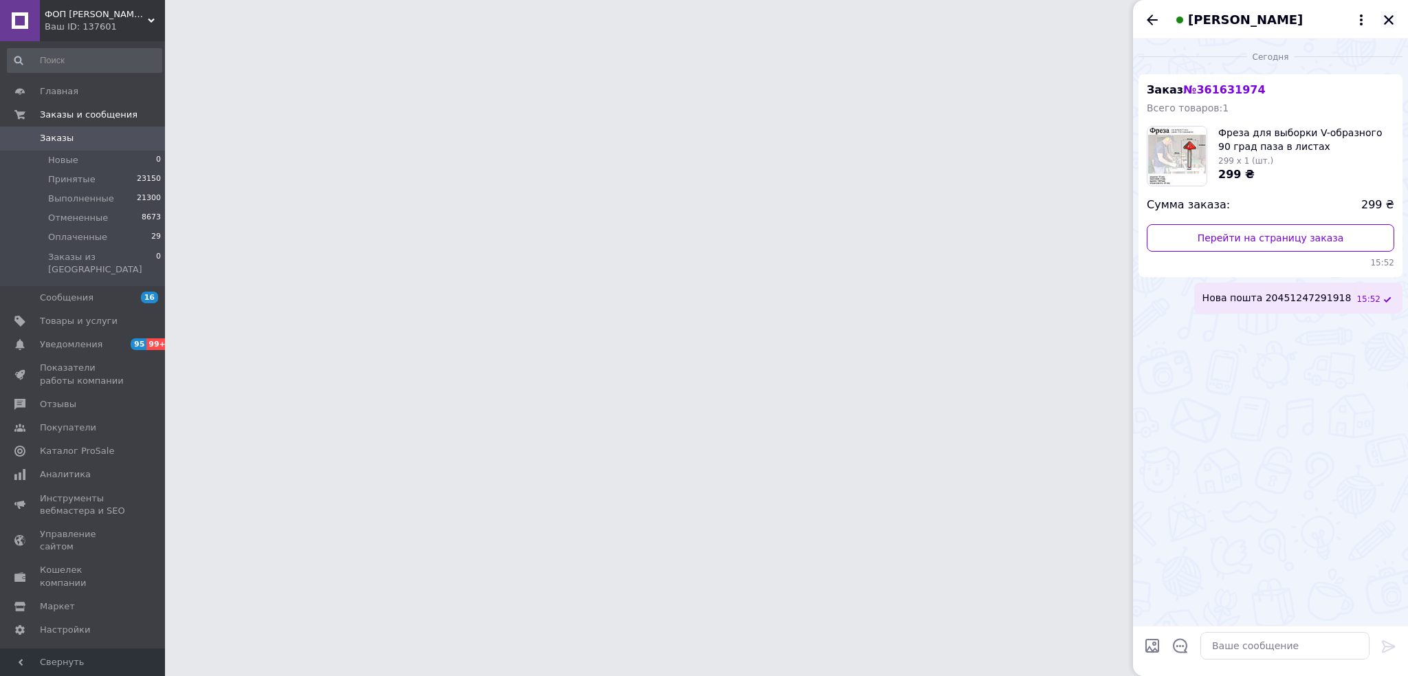
click at [1393, 21] on icon "Закрыть" at bounding box center [1388, 20] width 12 height 12
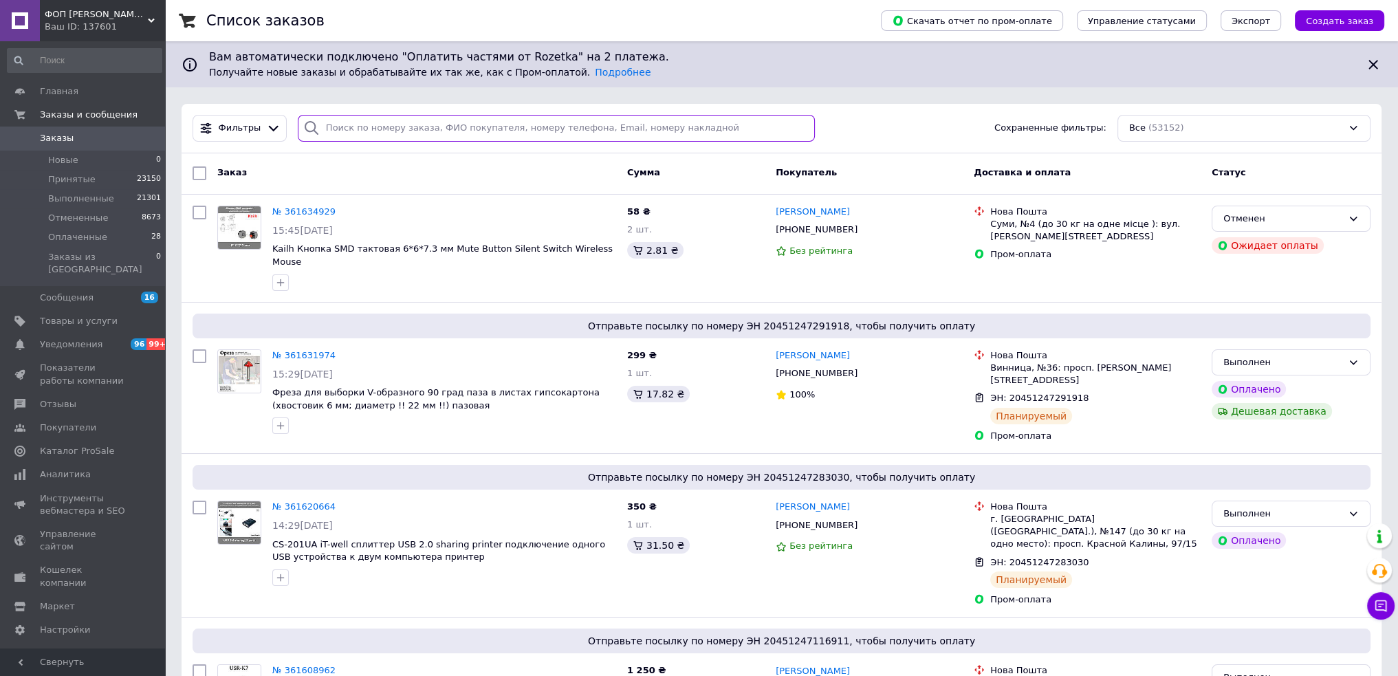
click at [362, 134] on input "search" at bounding box center [556, 128] width 517 height 27
paste input "361591592"
type input "361591592"
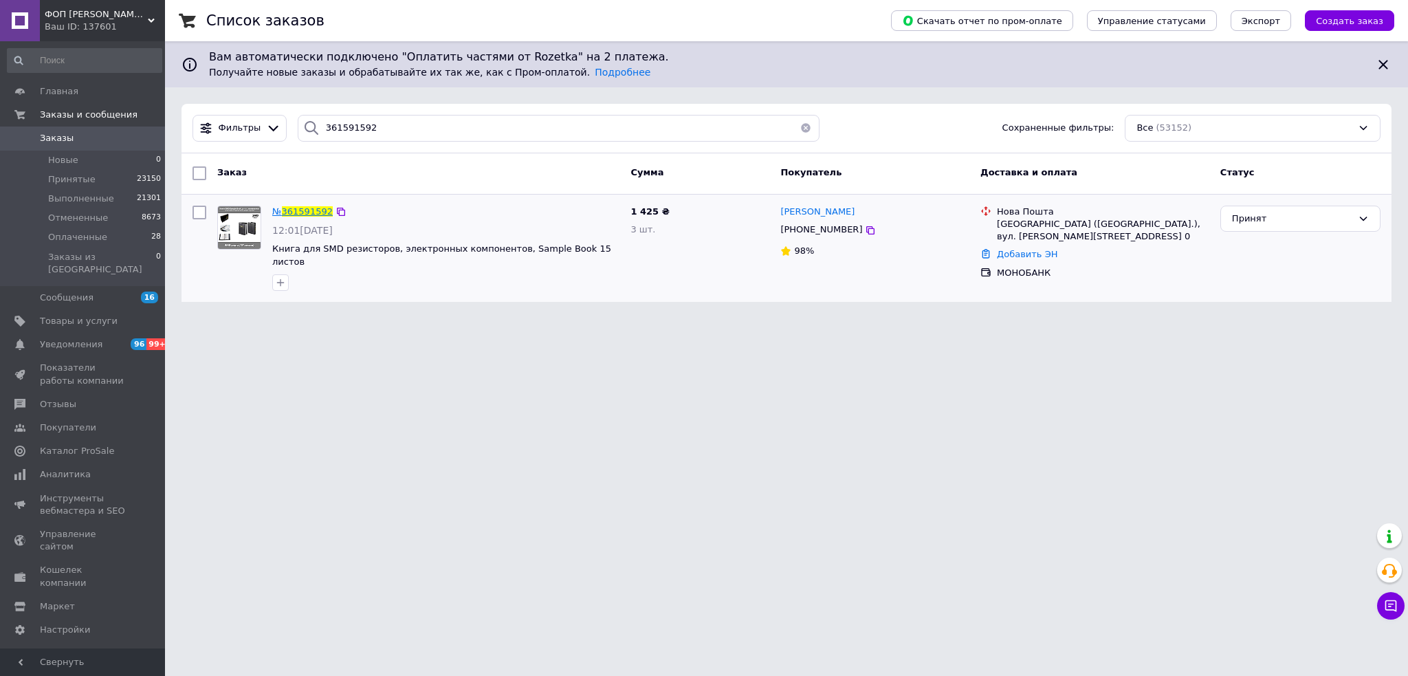
click at [294, 208] on span "361591592" at bounding box center [307, 211] width 51 height 10
